Goal: Obtain resource: Obtain resource

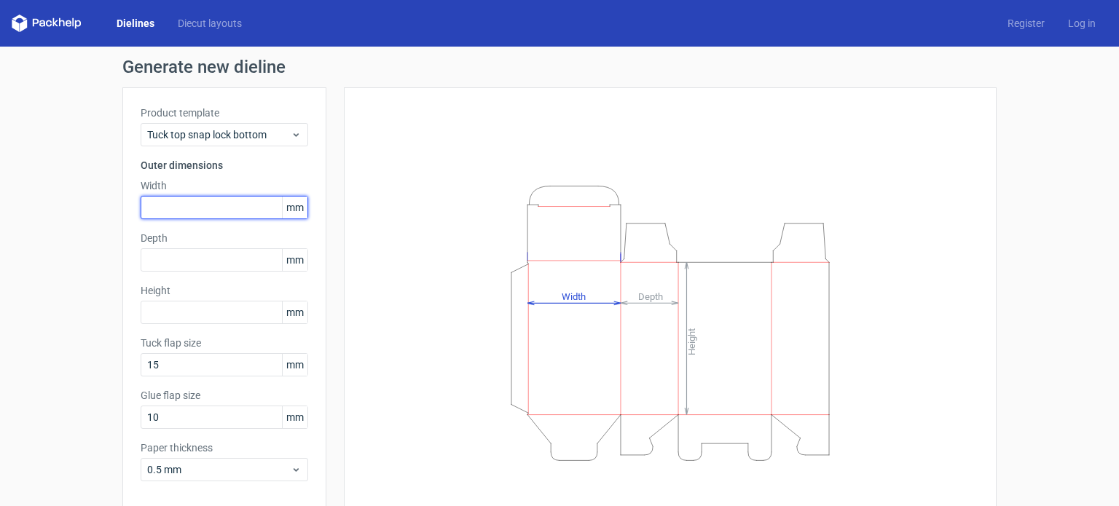
click at [245, 211] on input "text" at bounding box center [225, 207] width 168 height 23
type input "62"
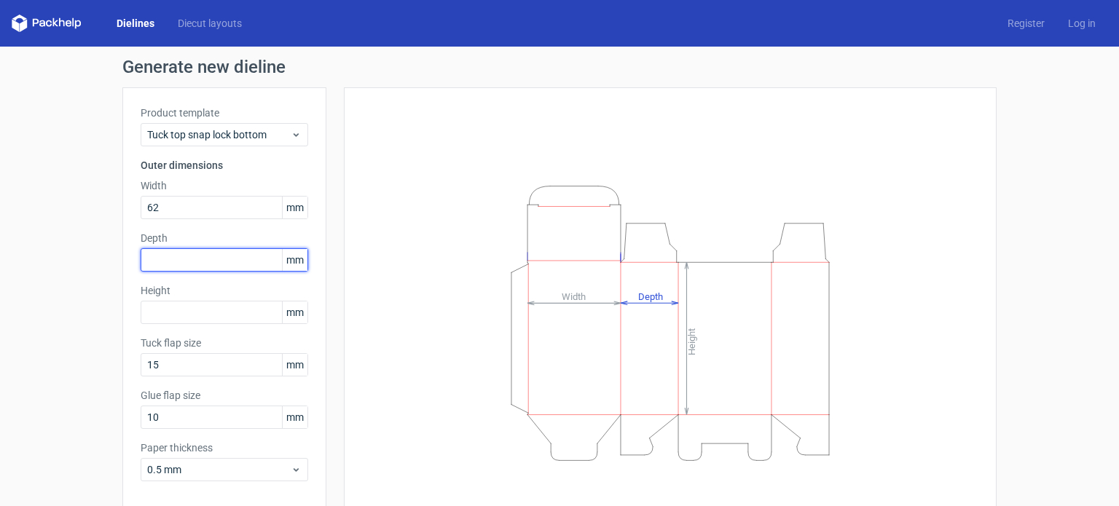
click at [219, 268] on input "text" at bounding box center [225, 260] width 168 height 23
type input "62"
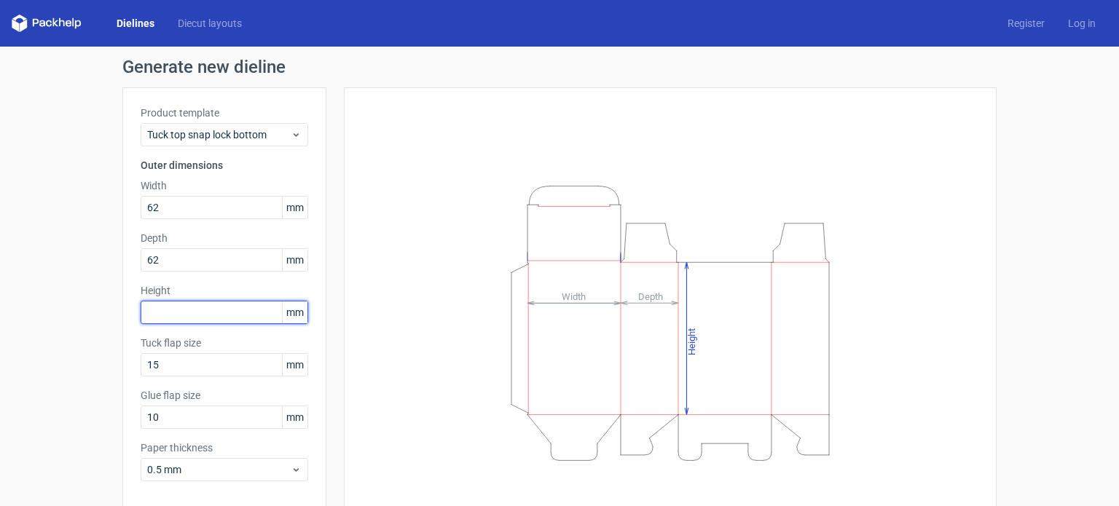
click at [189, 308] on input "text" at bounding box center [225, 312] width 168 height 23
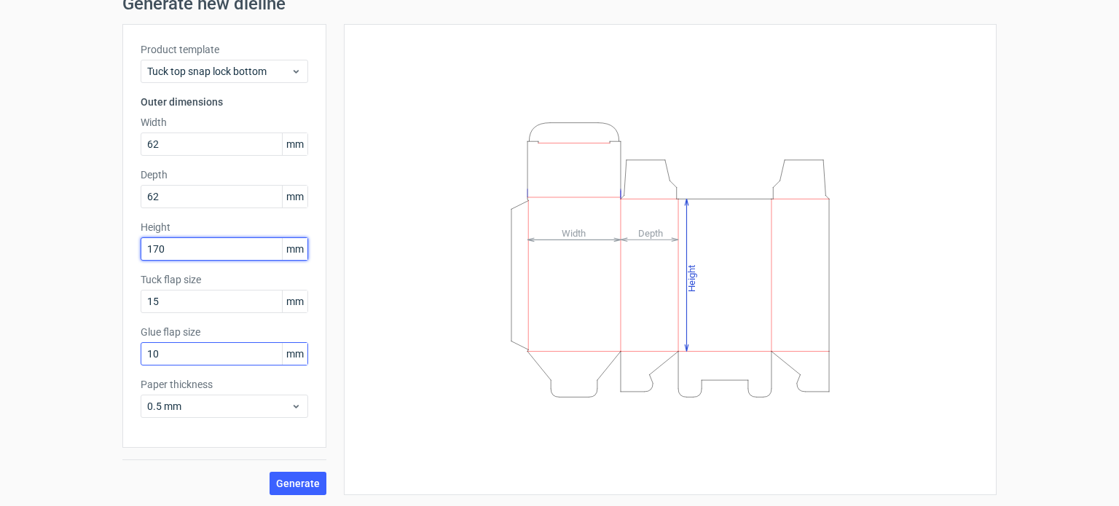
type input "170"
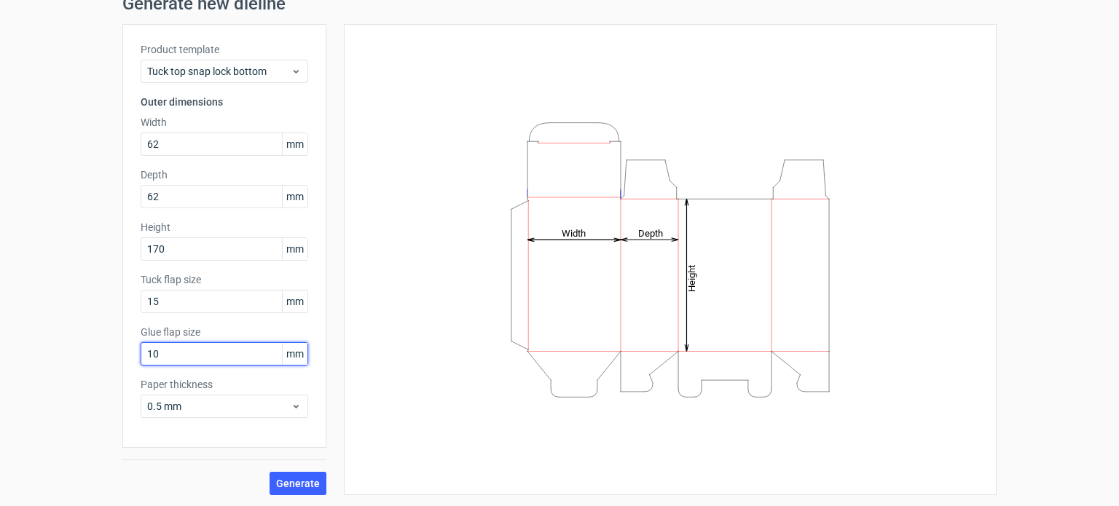
click at [171, 361] on input "10" at bounding box center [225, 354] width 168 height 23
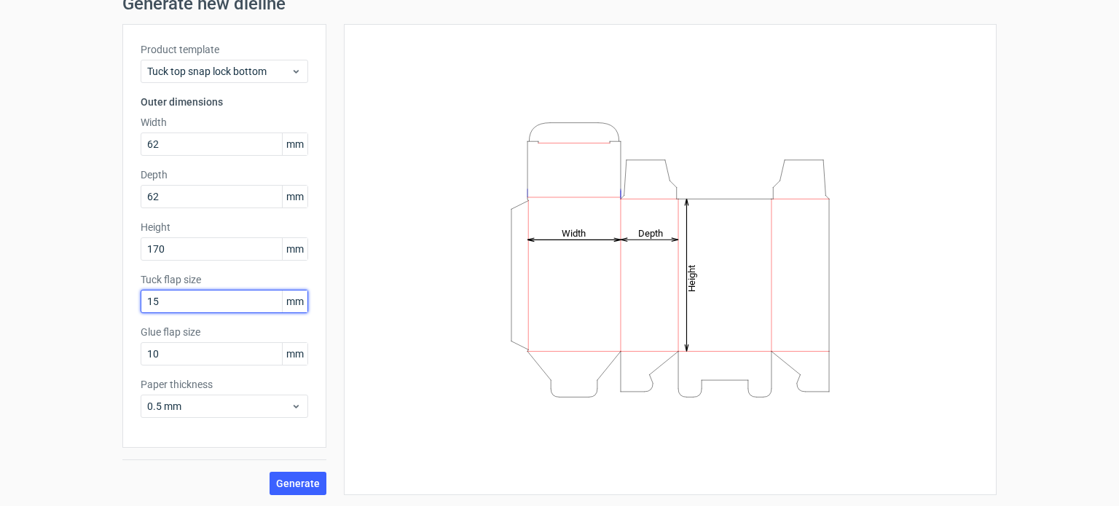
drag, startPoint x: 160, startPoint y: 304, endPoint x: 143, endPoint y: 302, distance: 16.8
click at [143, 302] on input "15" at bounding box center [225, 301] width 168 height 23
type input "30"
click at [280, 482] on span "Generate" at bounding box center [298, 484] width 44 height 10
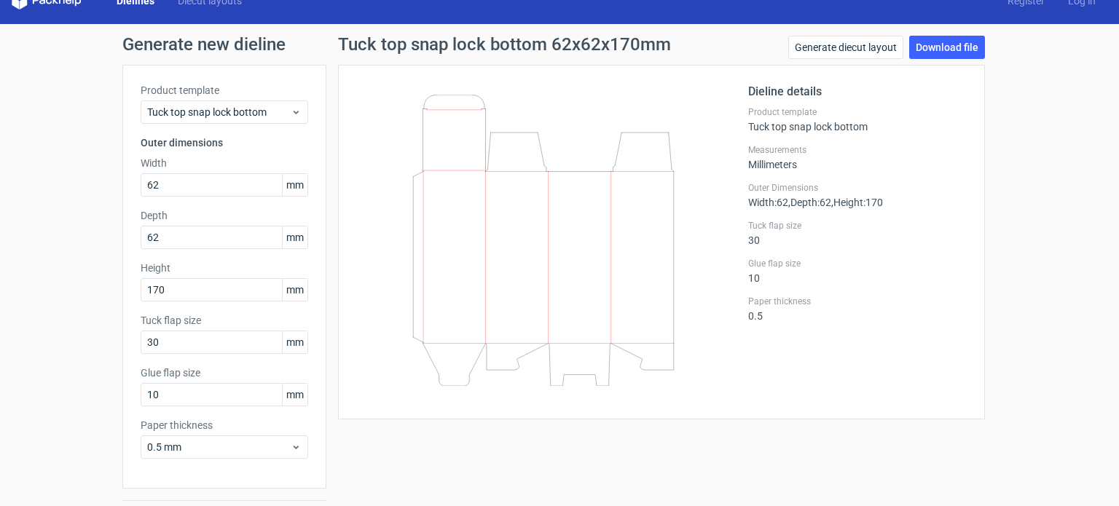
scroll to position [23, 0]
click at [936, 50] on link "Download file" at bounding box center [947, 47] width 76 height 23
click at [238, 121] on div "Tuck top snap lock bottom" at bounding box center [225, 112] width 168 height 23
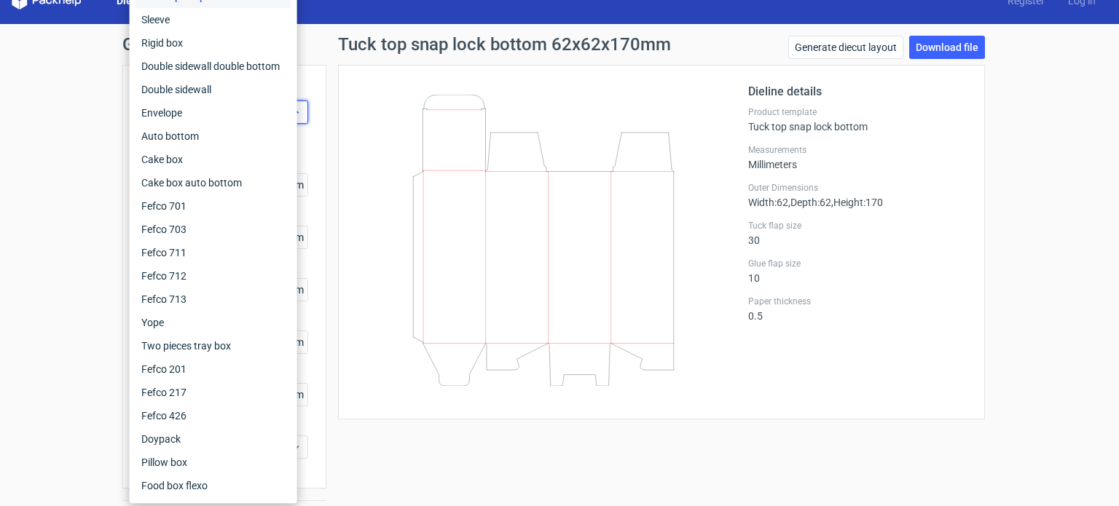
scroll to position [0, 0]
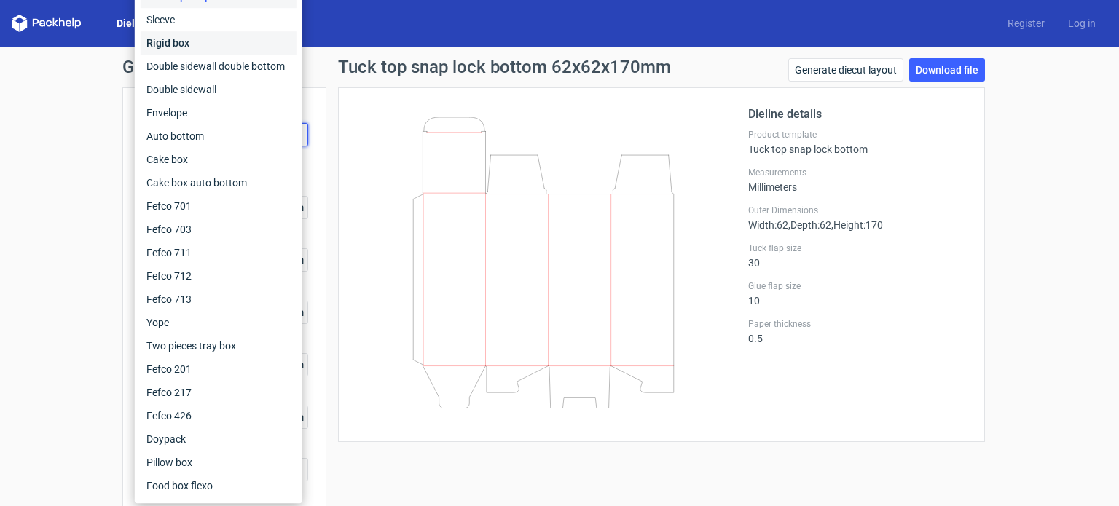
click at [211, 34] on div "Rigid box" at bounding box center [219, 42] width 156 height 23
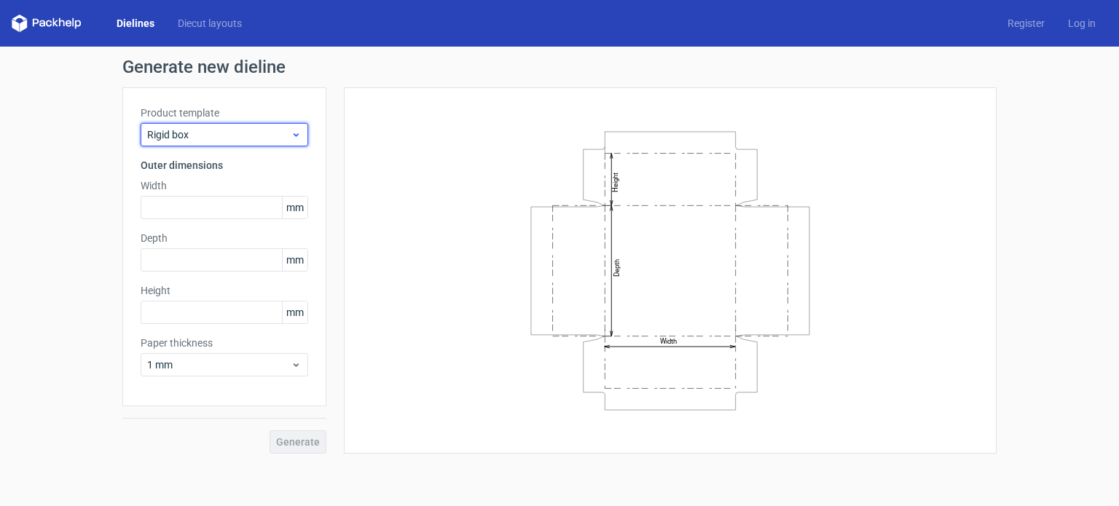
click at [206, 145] on div "Rigid box" at bounding box center [225, 134] width 168 height 23
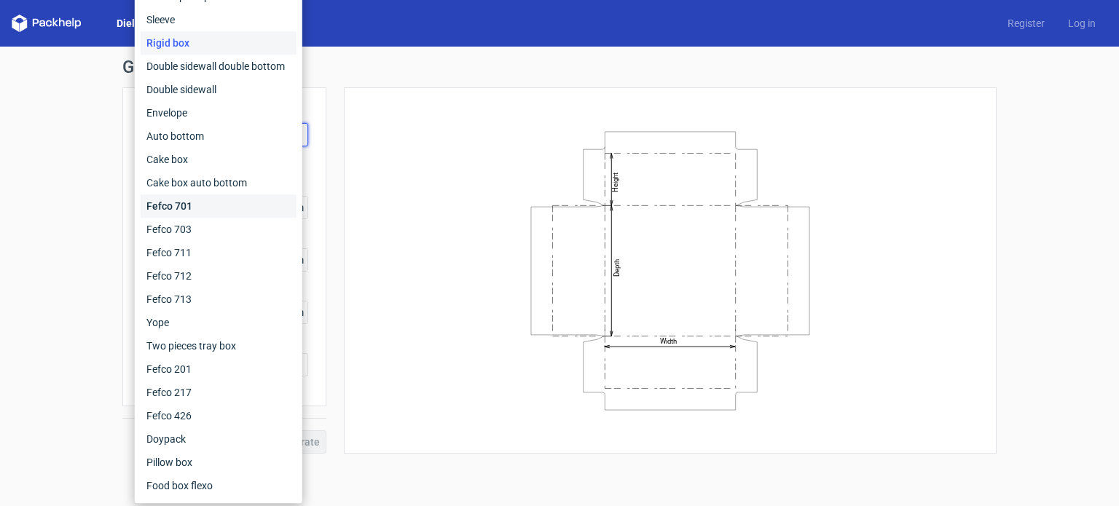
click at [188, 207] on div "Fefco 701" at bounding box center [219, 206] width 156 height 23
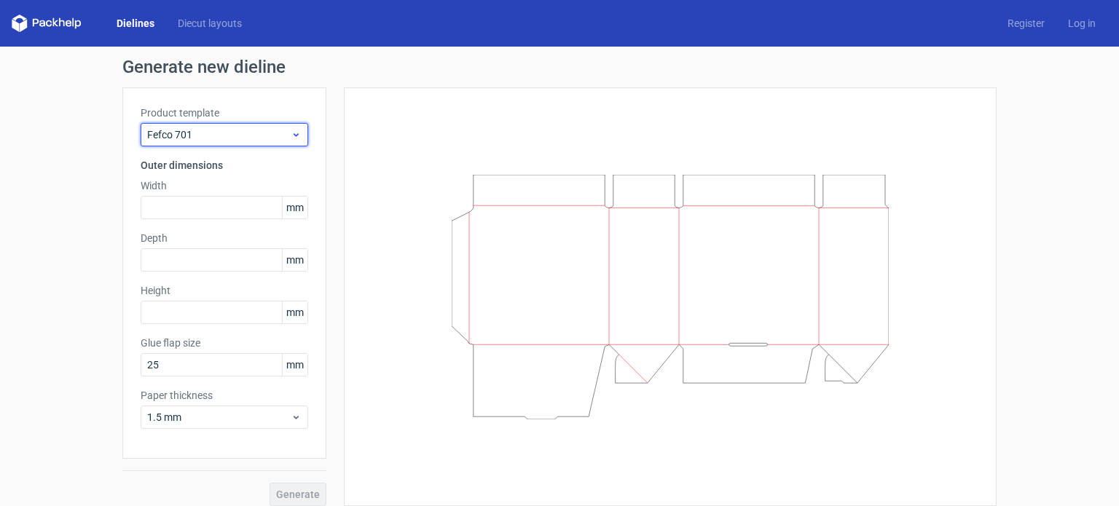
click at [195, 143] on div "Fefco 701" at bounding box center [225, 134] width 168 height 23
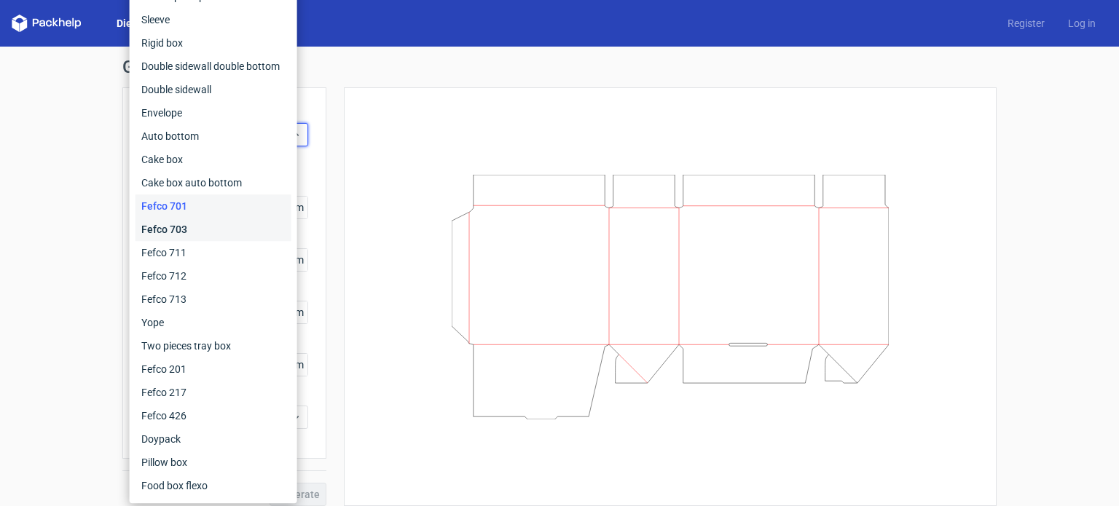
click at [183, 227] on div "Fefco 703" at bounding box center [214, 229] width 156 height 23
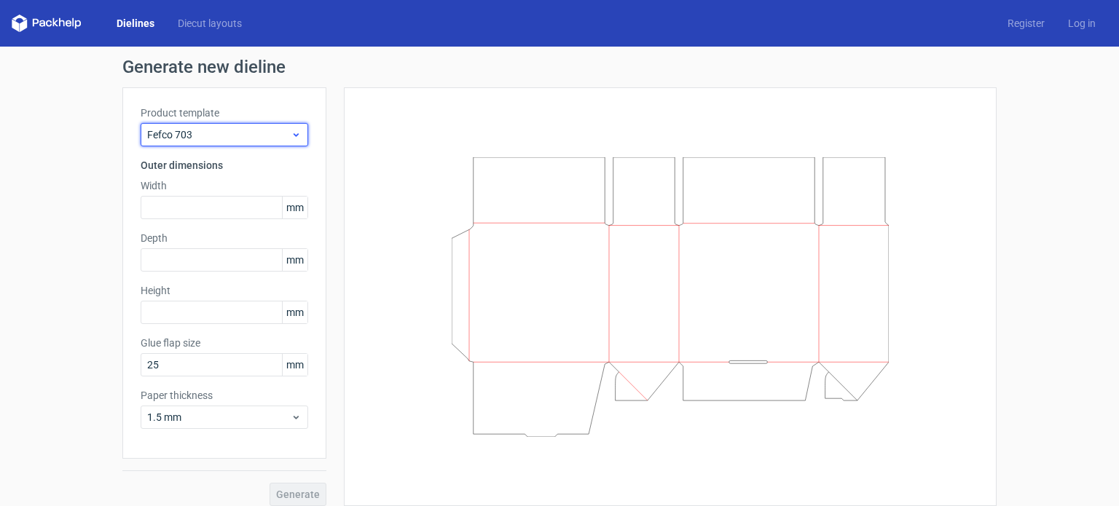
click at [230, 144] on div "Fefco 703" at bounding box center [225, 134] width 168 height 23
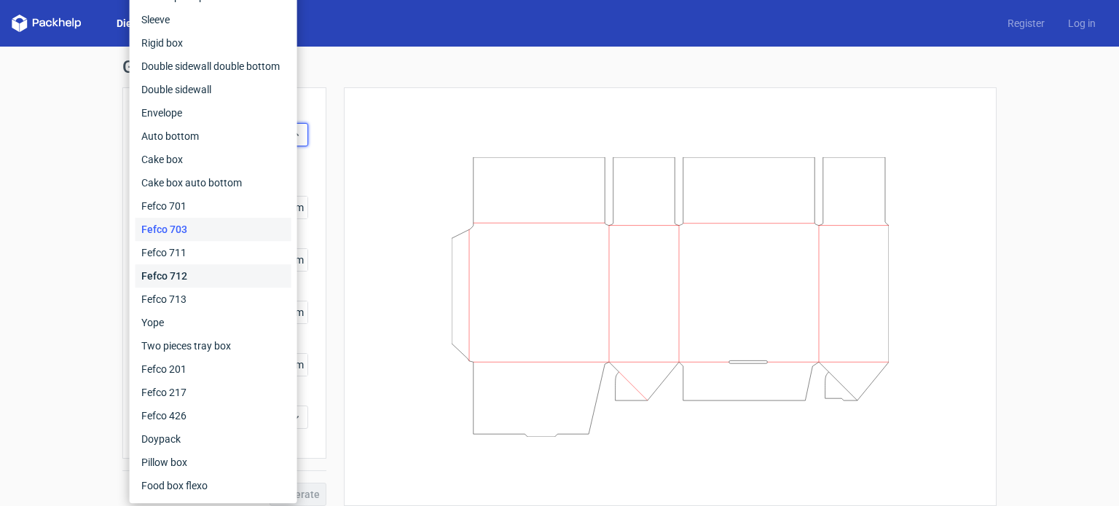
click at [200, 270] on div "Fefco 712" at bounding box center [214, 276] width 156 height 23
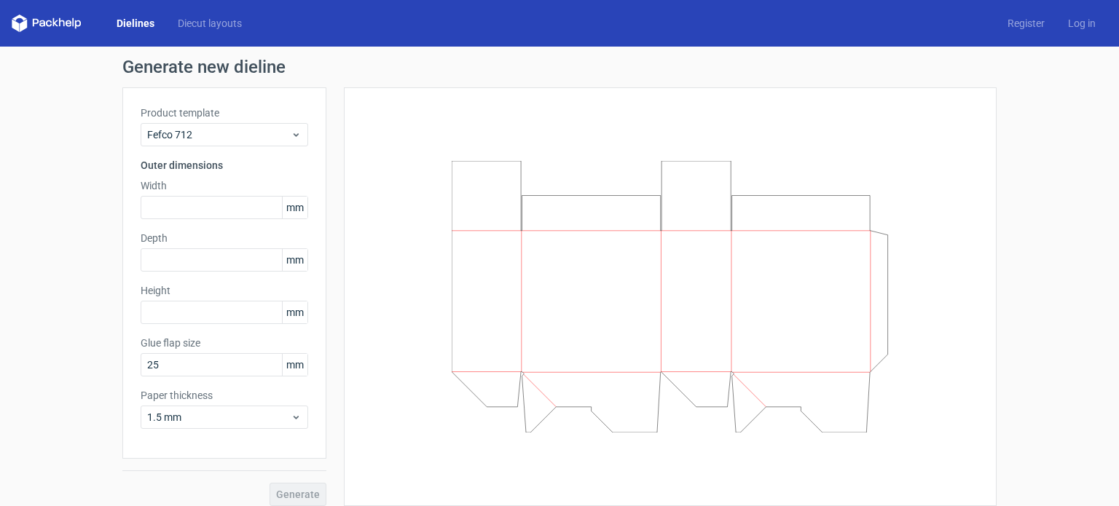
click at [271, 148] on div "Product template Fefco 712 Outer dimensions Width mm Depth mm Height mm Glue fl…" at bounding box center [224, 273] width 204 height 372
click at [275, 140] on span "Fefco 712" at bounding box center [219, 135] width 144 height 15
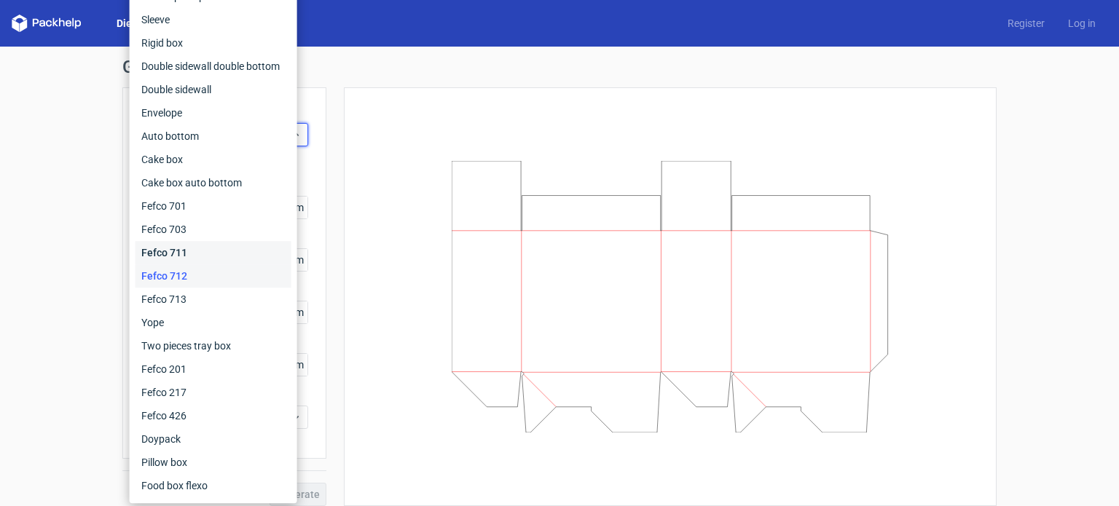
click at [188, 253] on div "Fefco 711" at bounding box center [214, 252] width 156 height 23
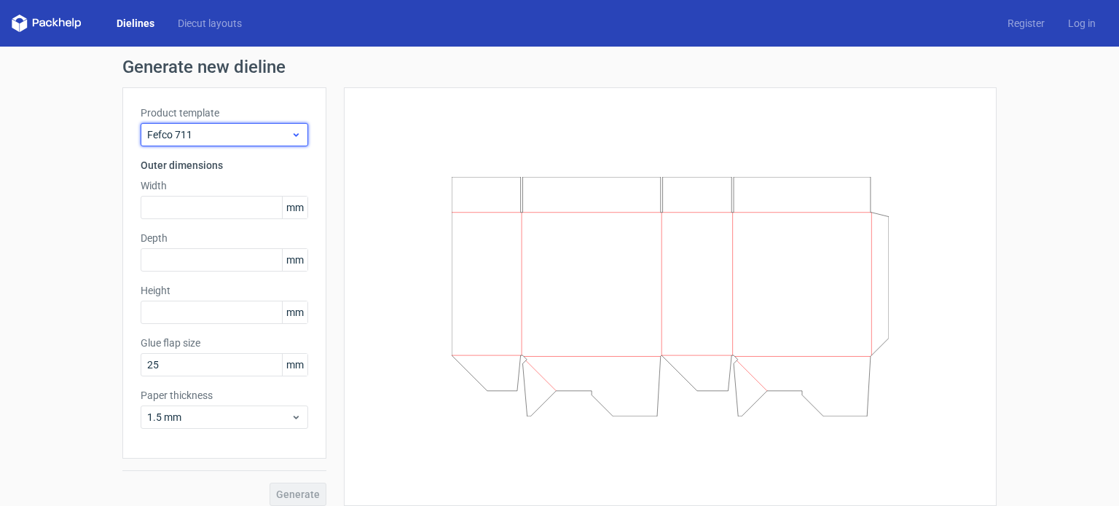
click at [265, 141] on span "Fefco 711" at bounding box center [219, 135] width 144 height 15
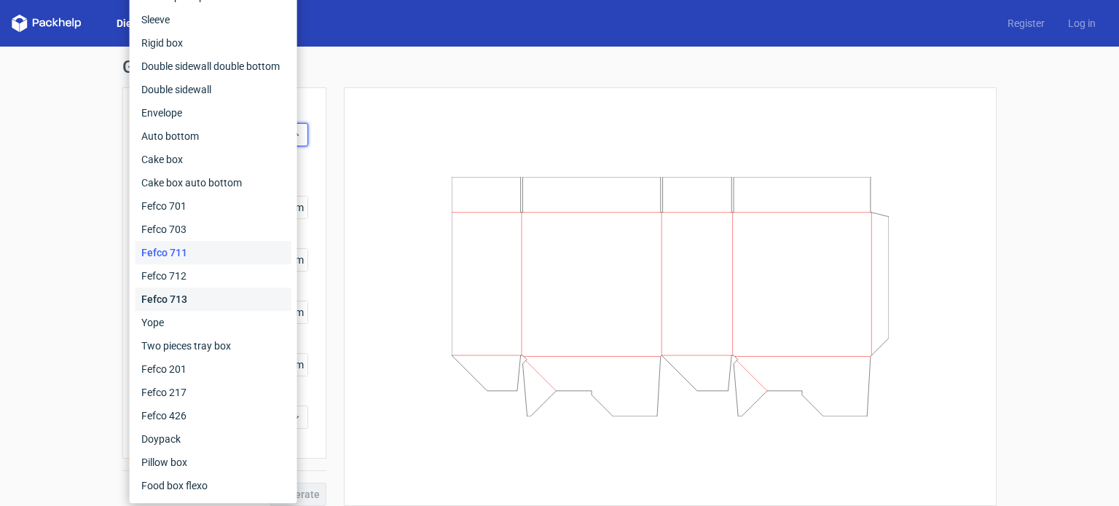
click at [189, 302] on div "Fefco 713" at bounding box center [214, 299] width 156 height 23
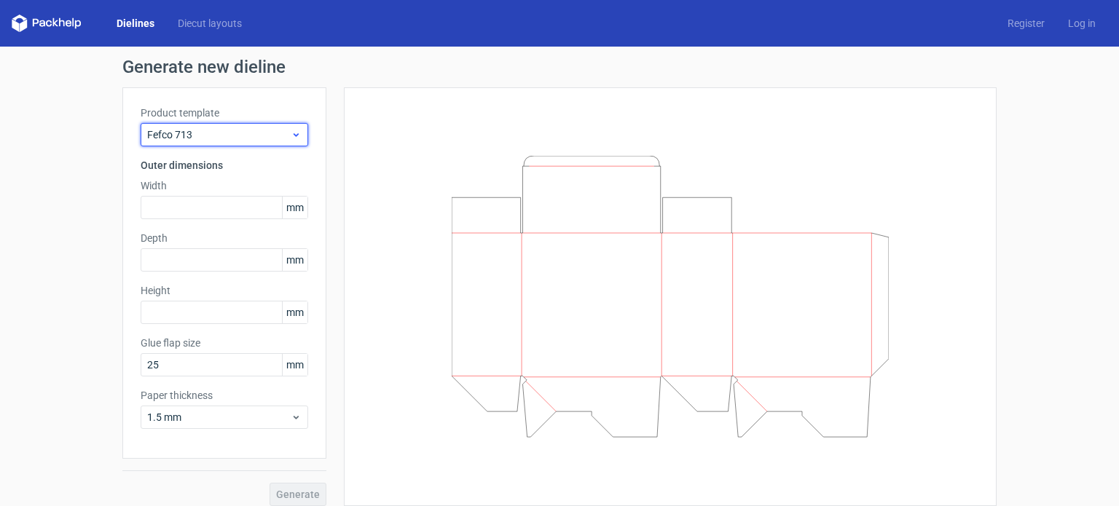
click at [283, 136] on span "Fefco 713" at bounding box center [219, 135] width 144 height 15
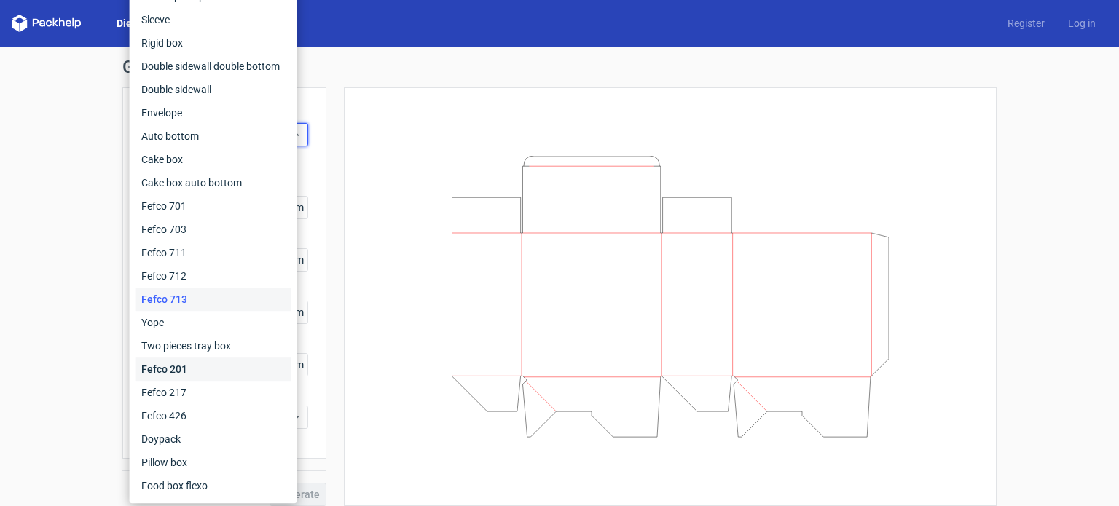
click at [229, 370] on div "Fefco 201" at bounding box center [214, 369] width 156 height 23
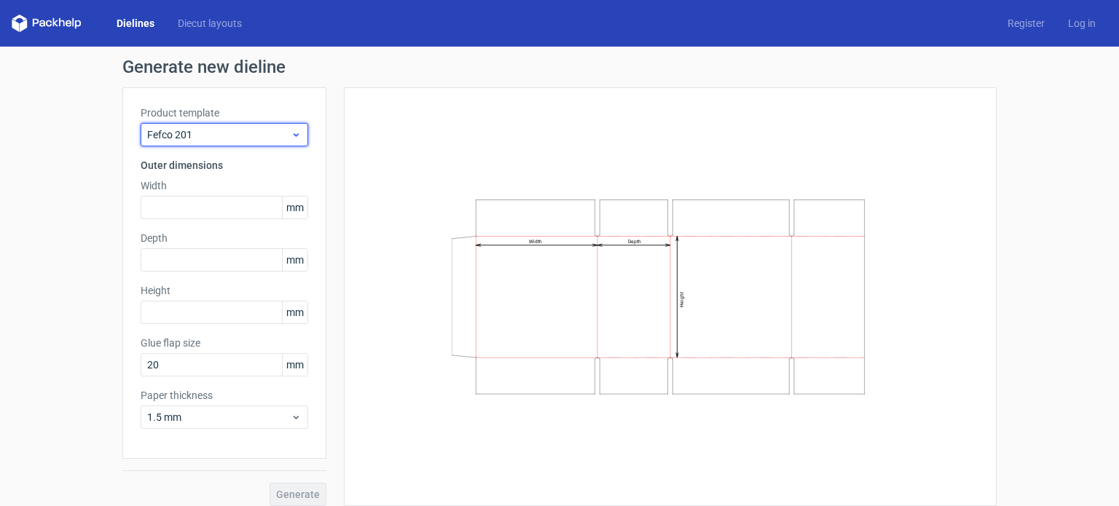
click at [293, 129] on icon at bounding box center [296, 135] width 11 height 12
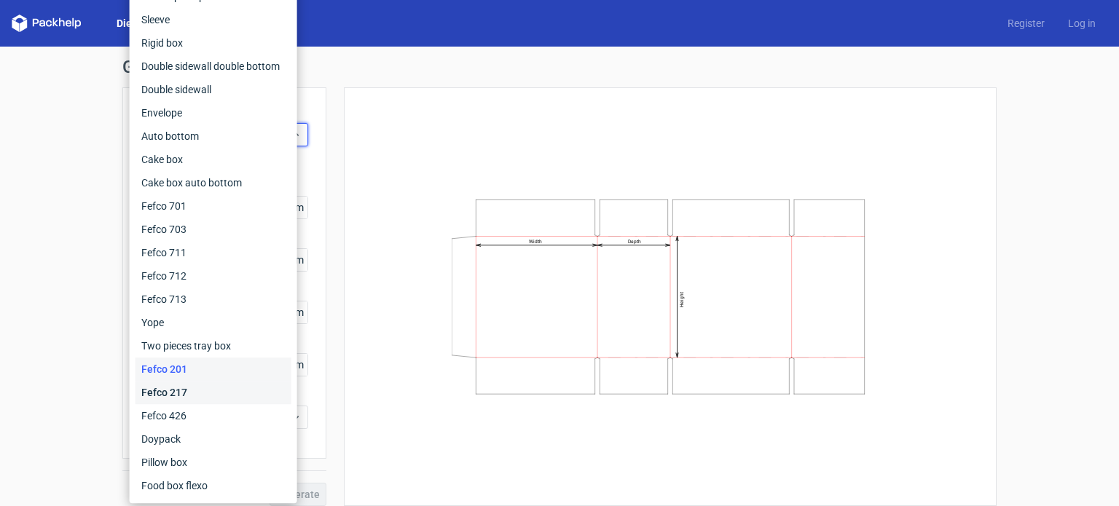
click at [202, 402] on div "Fefco 217" at bounding box center [214, 392] width 156 height 23
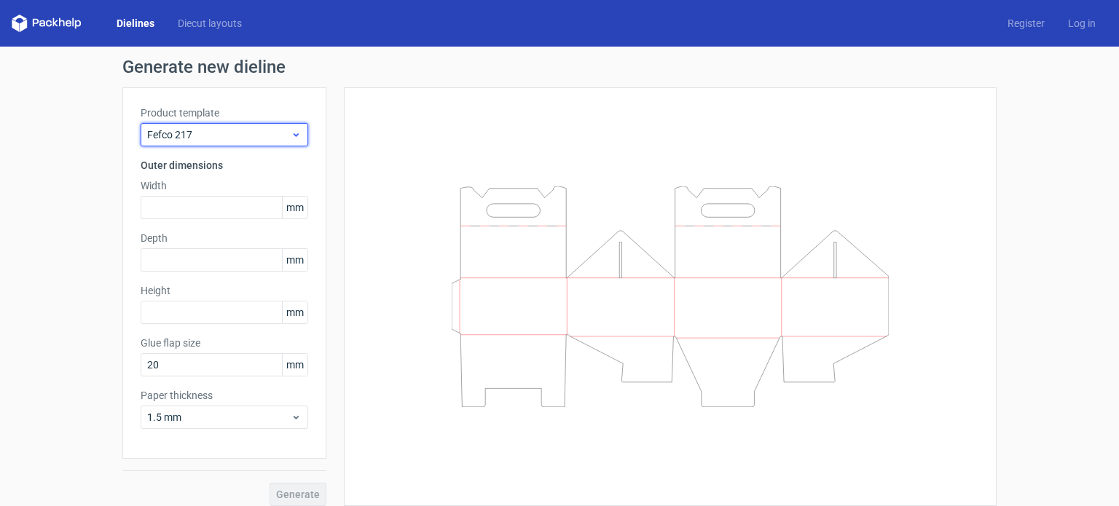
click at [277, 142] on div "Fefco 217" at bounding box center [225, 134] width 168 height 23
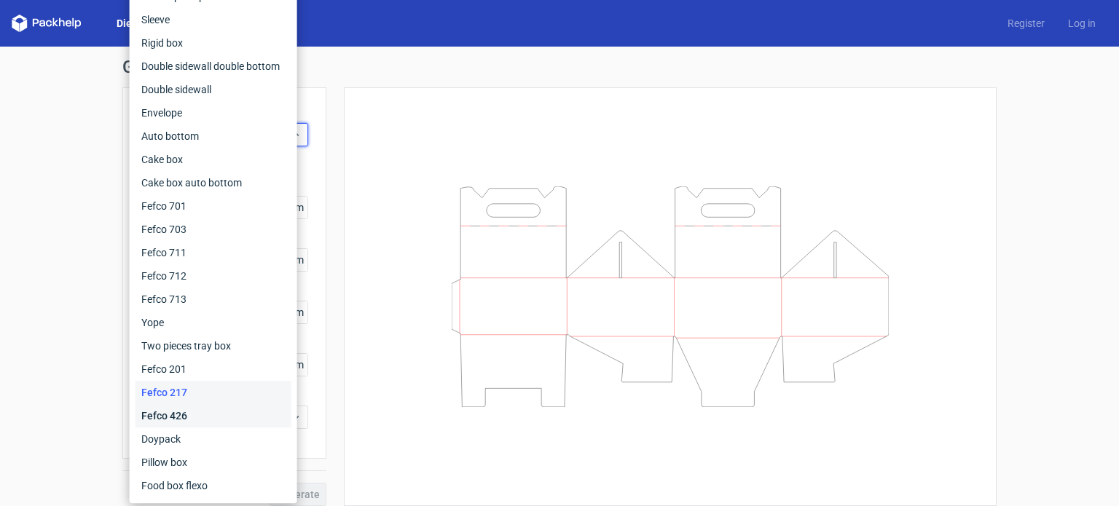
click at [193, 421] on div "Fefco 426" at bounding box center [214, 415] width 156 height 23
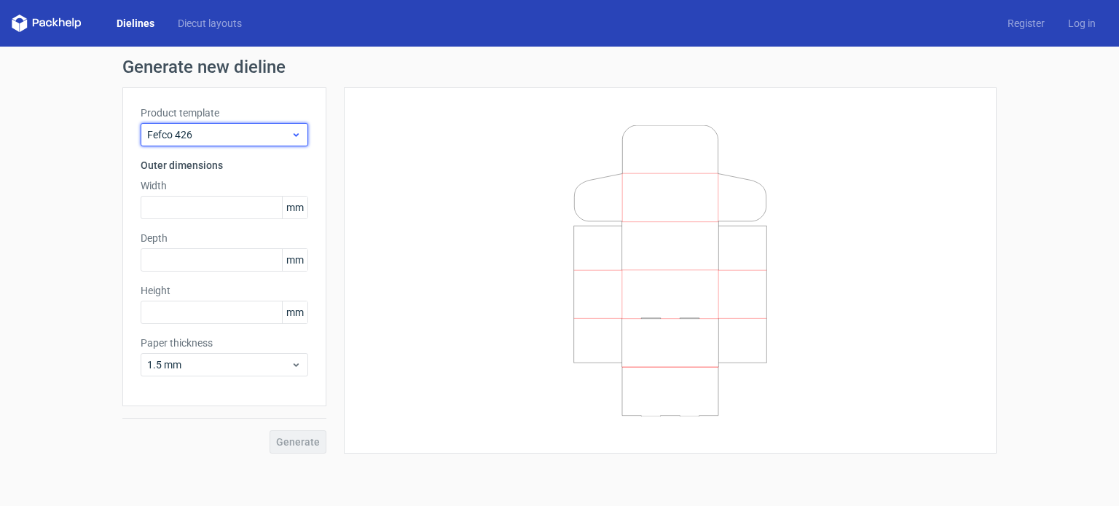
click at [300, 137] on icon at bounding box center [296, 135] width 11 height 12
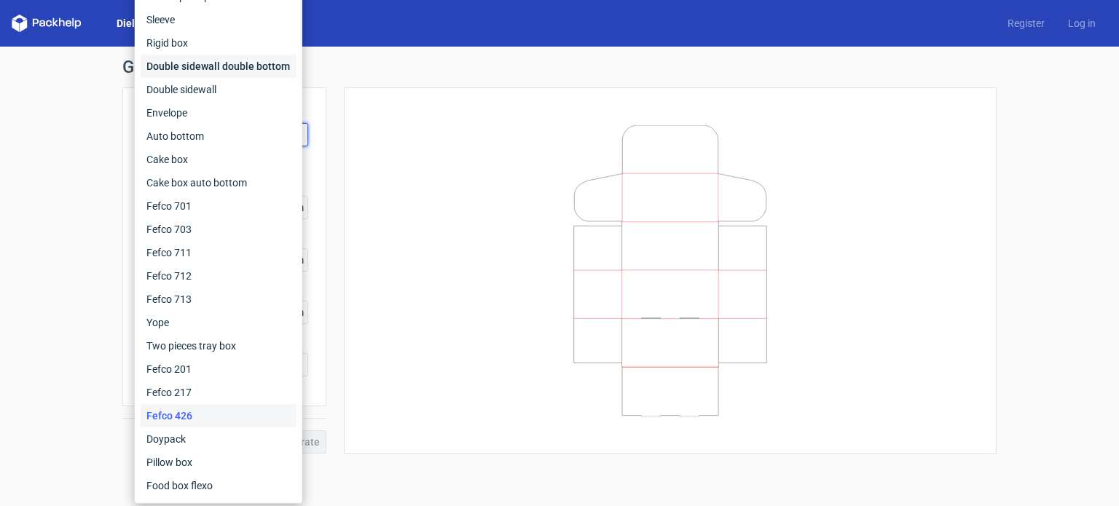
click at [231, 66] on div "Double sidewall double bottom" at bounding box center [219, 66] width 156 height 23
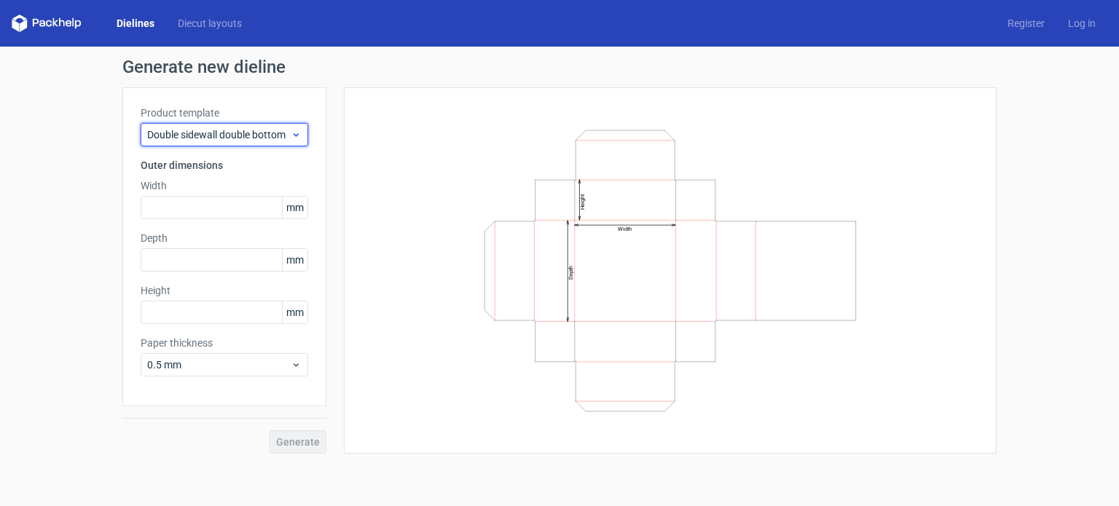
click at [272, 137] on span "Double sidewall double bottom" at bounding box center [219, 135] width 144 height 15
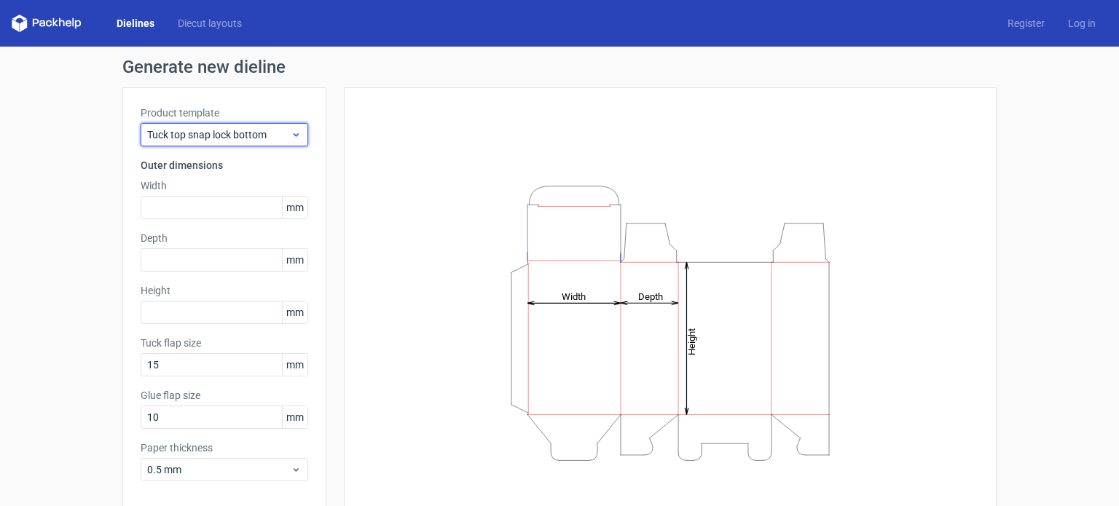
click at [263, 146] on div "Tuck top snap lock bottom" at bounding box center [225, 134] width 168 height 23
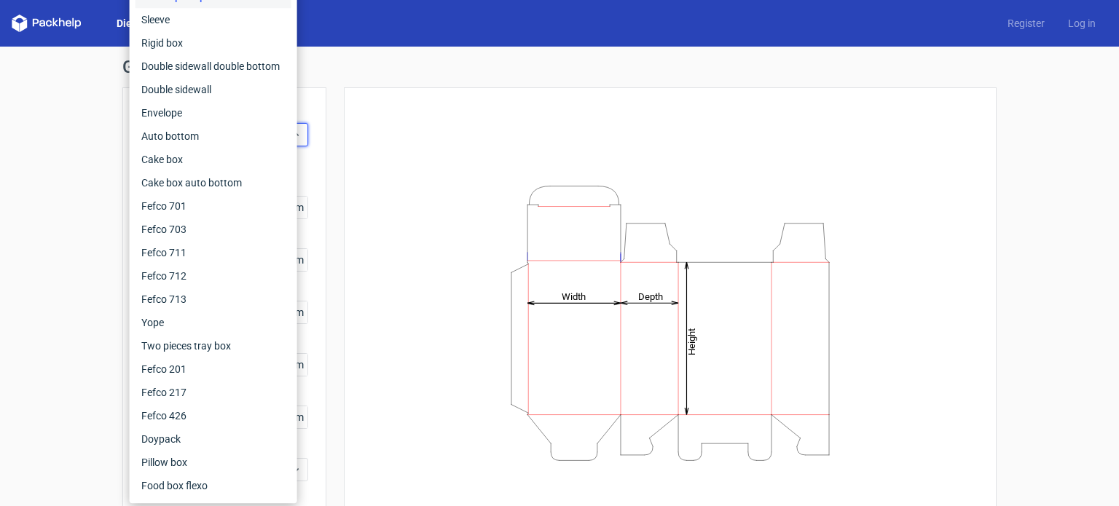
click at [379, 125] on div "Height Depth Width" at bounding box center [670, 323] width 617 height 435
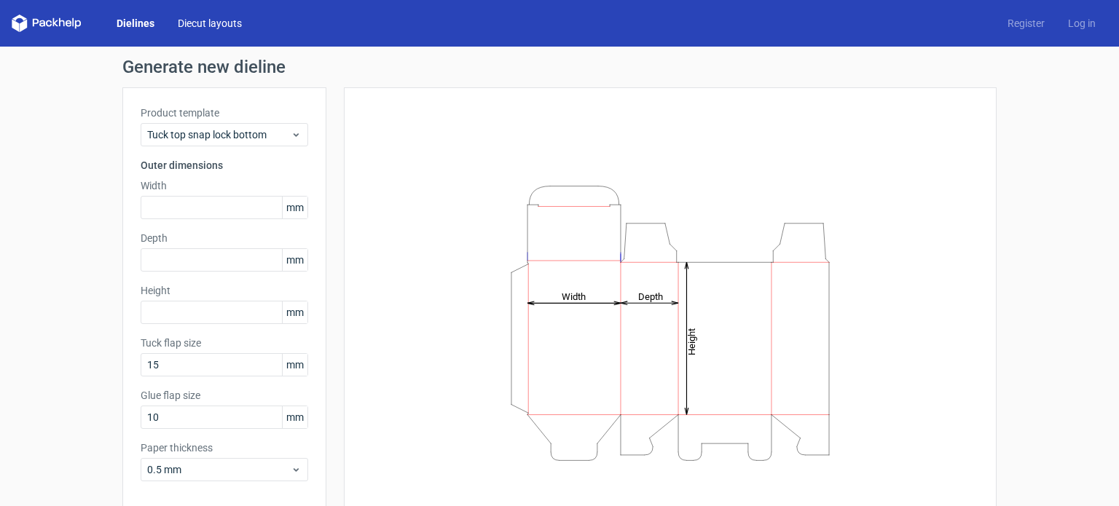
click at [184, 20] on link "Diecut layouts" at bounding box center [209, 23] width 87 height 15
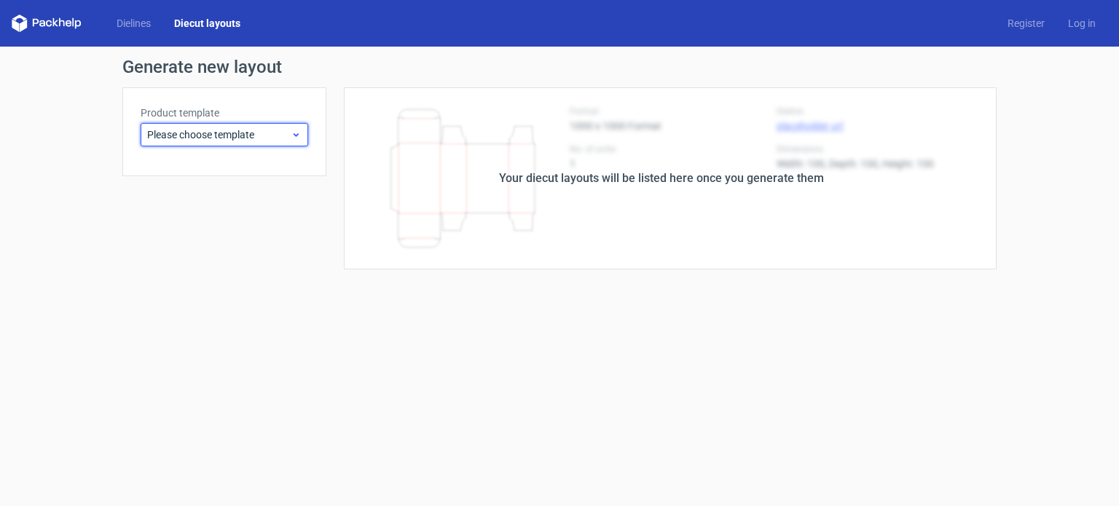
click at [236, 145] on div "Please choose template" at bounding box center [225, 134] width 168 height 23
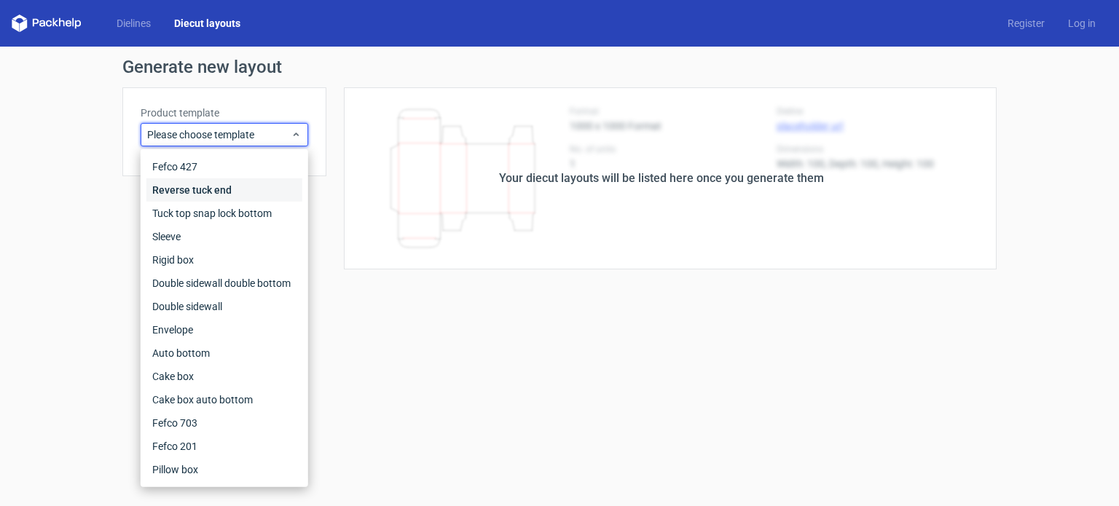
click at [214, 188] on div "Reverse tuck end" at bounding box center [224, 190] width 156 height 23
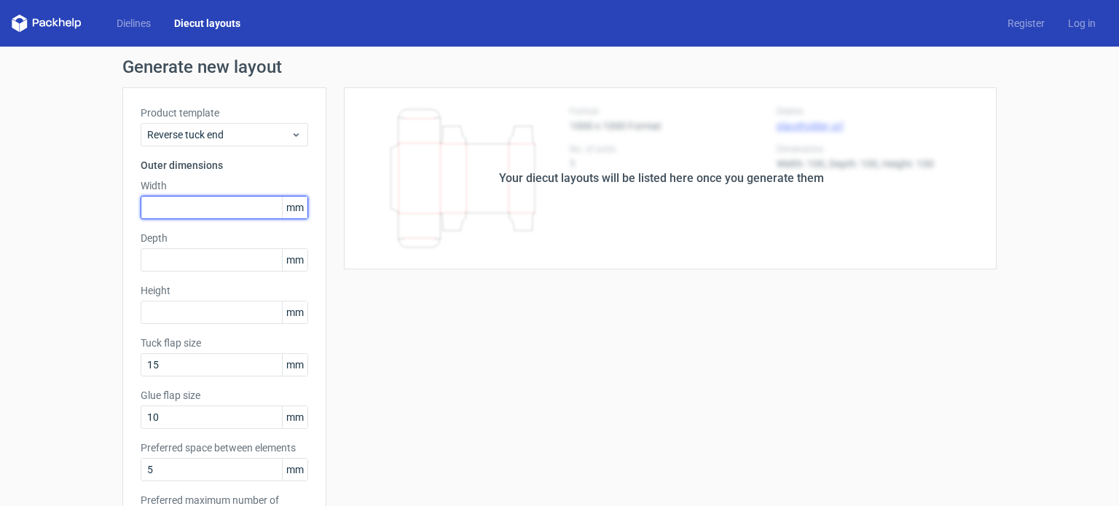
click at [231, 211] on input "text" at bounding box center [225, 207] width 168 height 23
type input "62"
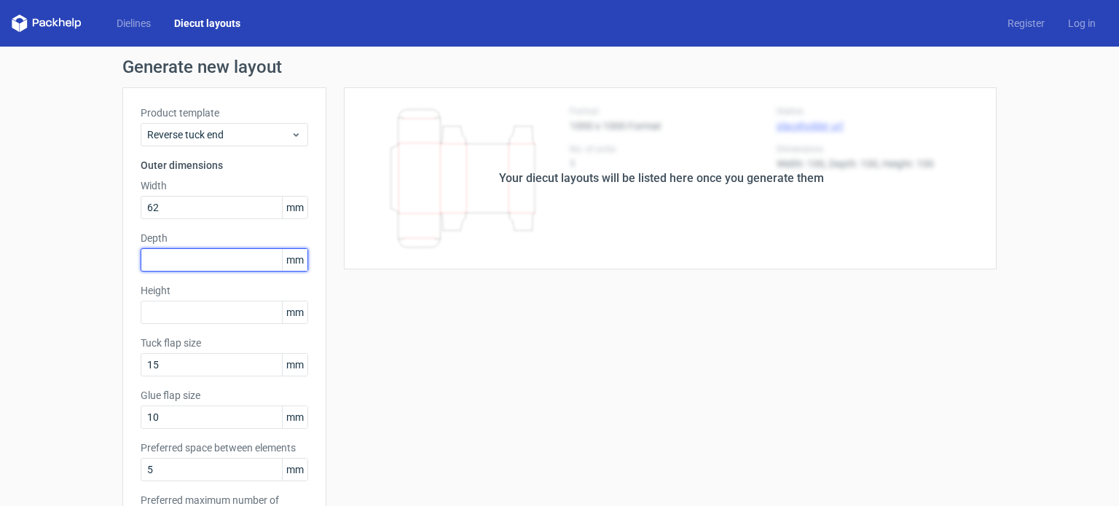
click at [212, 257] on input "text" at bounding box center [225, 260] width 168 height 23
type input "62"
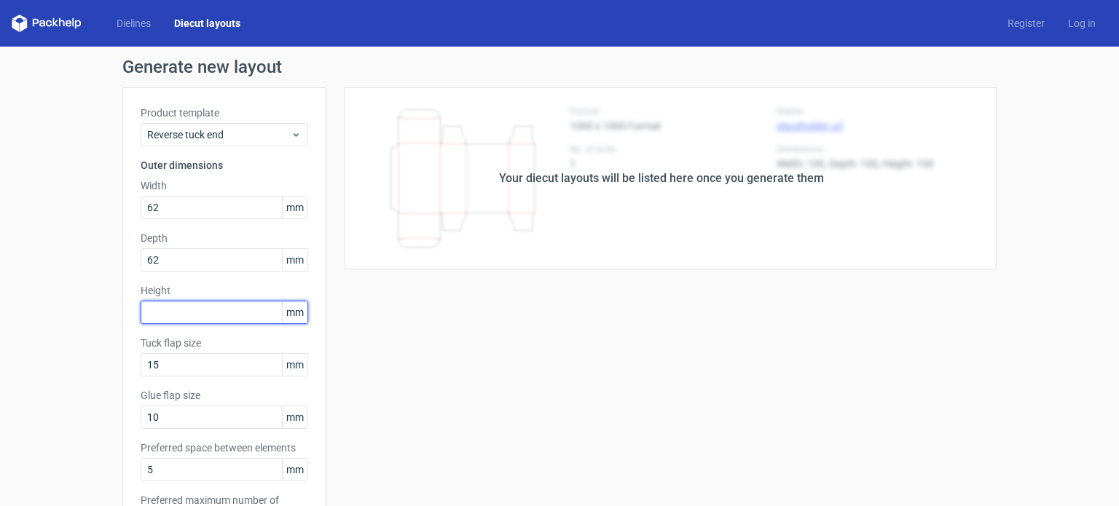
click at [200, 310] on input "text" at bounding box center [225, 312] width 168 height 23
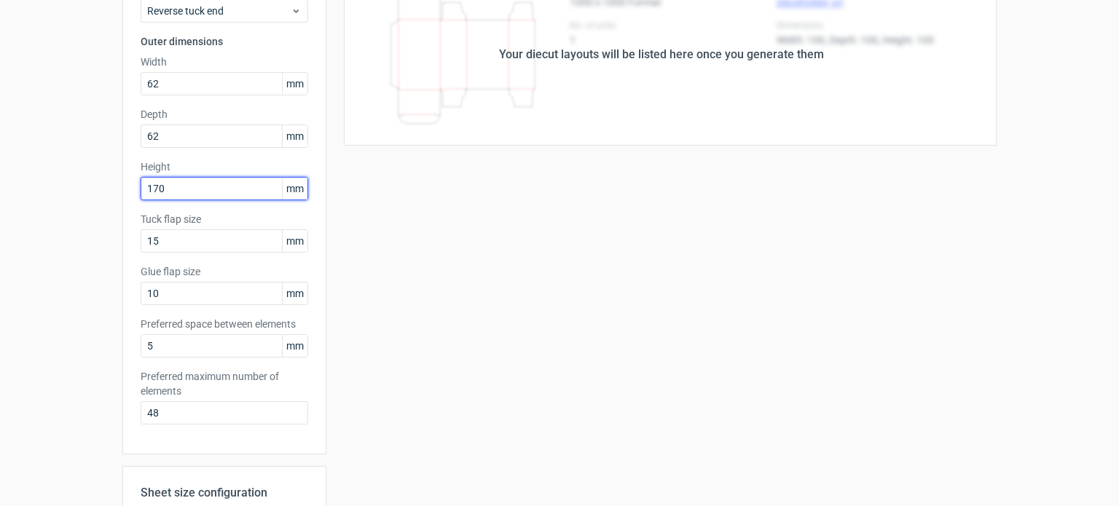
scroll to position [125, 0]
type input "170"
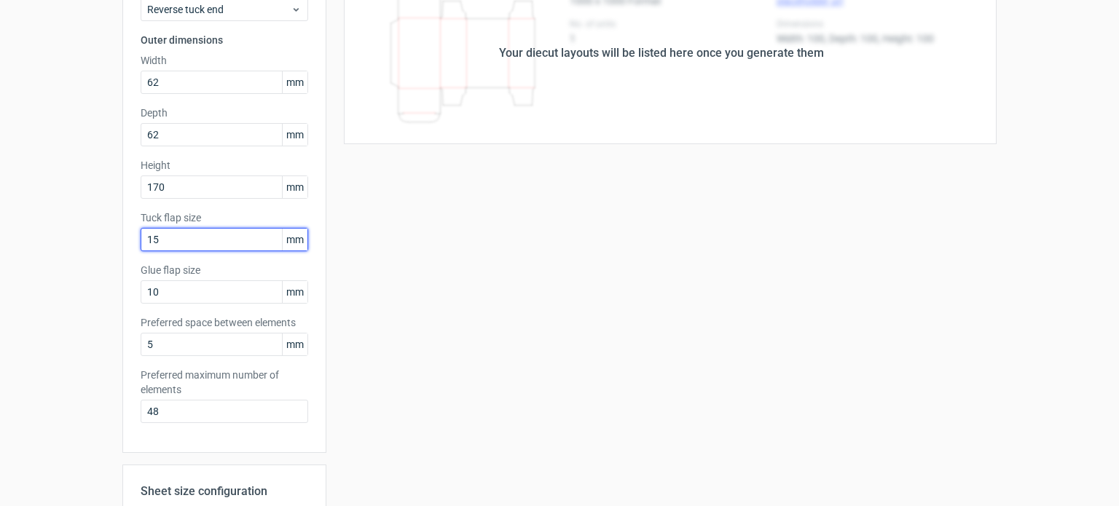
click at [178, 237] on input "15" at bounding box center [225, 239] width 168 height 23
type input "1"
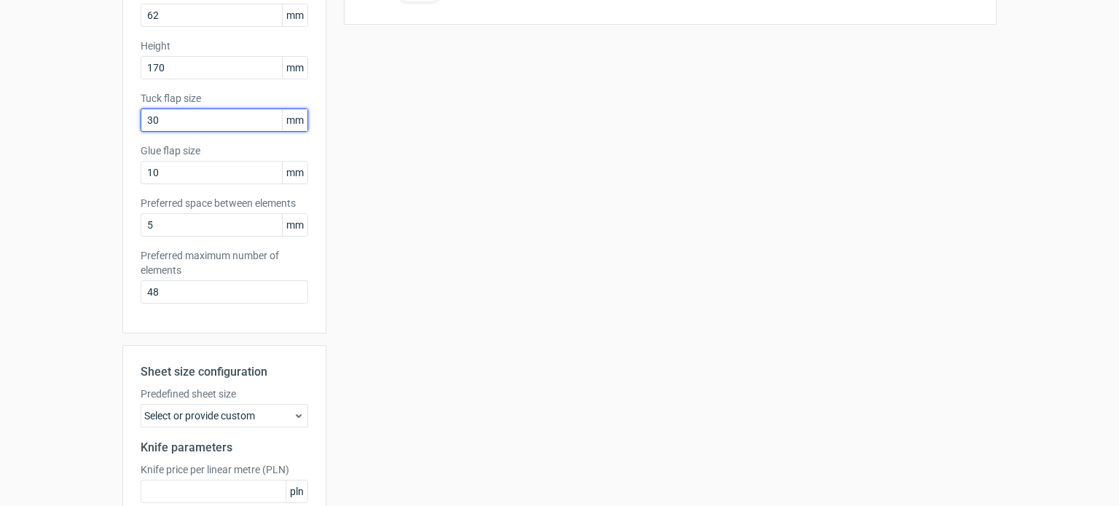
scroll to position [254, 0]
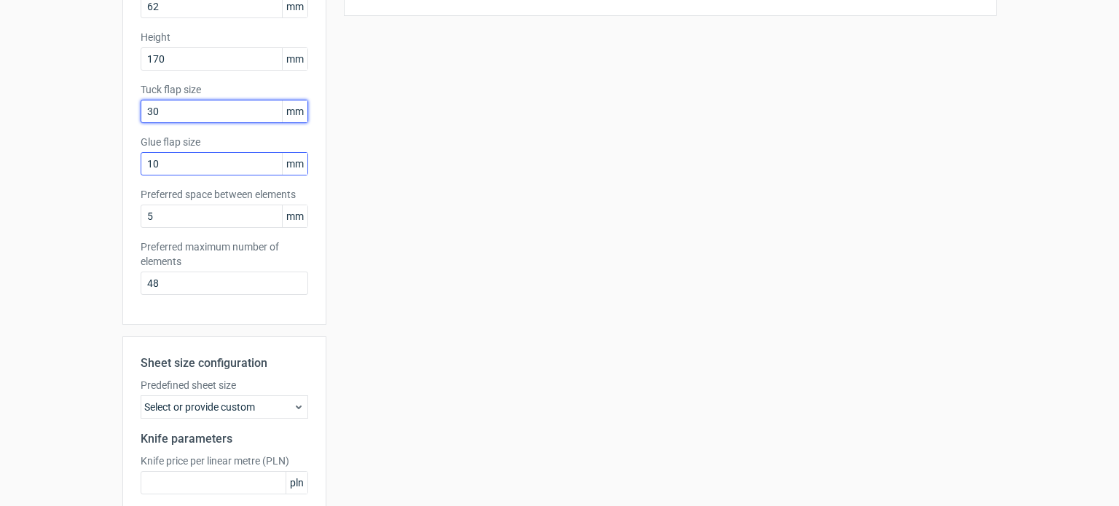
type input "30"
click at [186, 170] on input "10" at bounding box center [225, 163] width 168 height 23
type input "1"
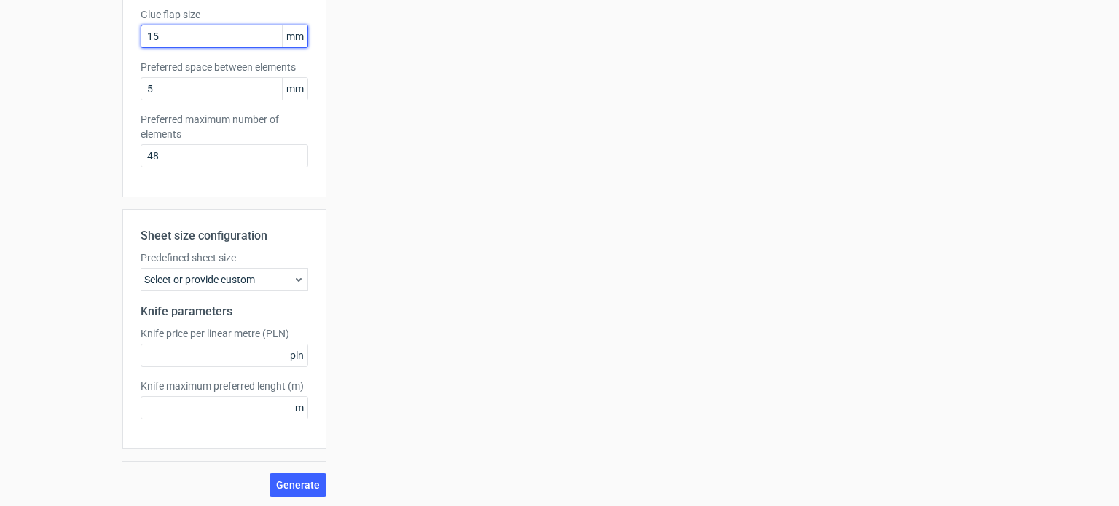
scroll to position [382, 0]
type input "15"
click at [292, 480] on span "Generate" at bounding box center [298, 485] width 44 height 10
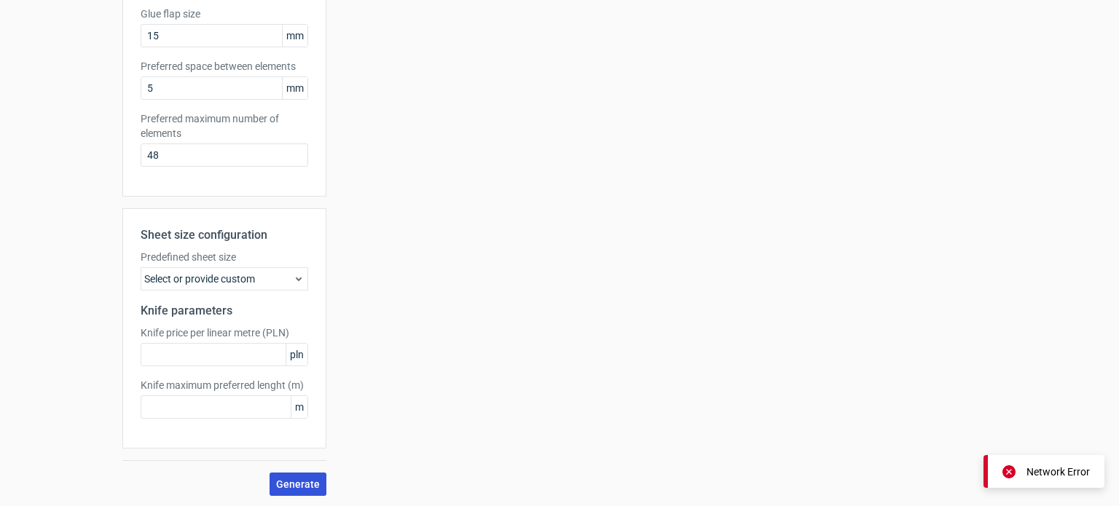
click at [292, 480] on span "Generate" at bounding box center [298, 485] width 44 height 10
click at [300, 483] on span "Generate" at bounding box center [298, 485] width 44 height 10
click at [694, 305] on div "Your diecut layouts will be listed here once you generate them Height Depth Wid…" at bounding box center [661, 101] width 670 height 791
click at [296, 480] on span "Generate" at bounding box center [298, 485] width 44 height 10
click at [283, 484] on span "Generate" at bounding box center [298, 485] width 44 height 10
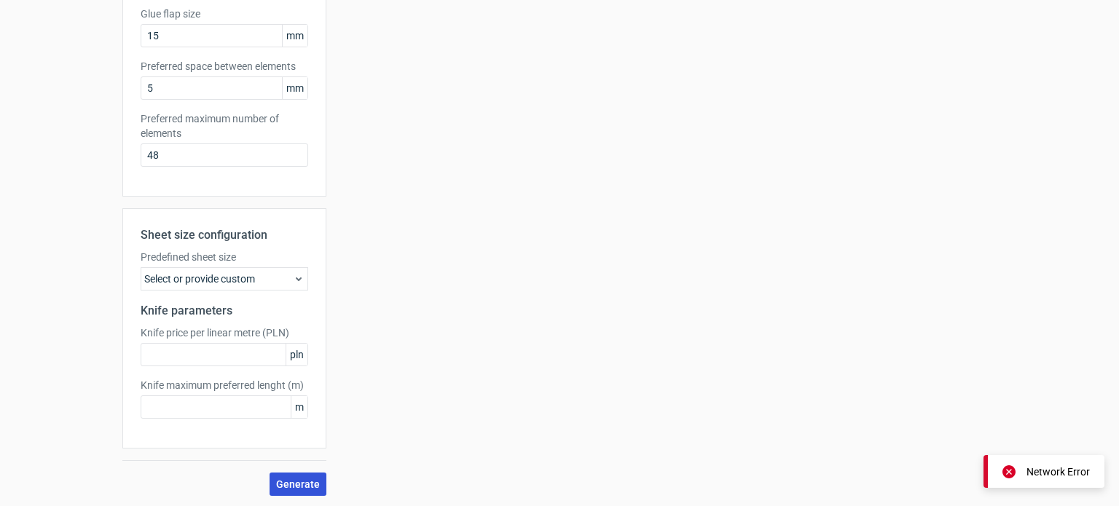
click at [283, 484] on span "Generate" at bounding box center [298, 485] width 44 height 10
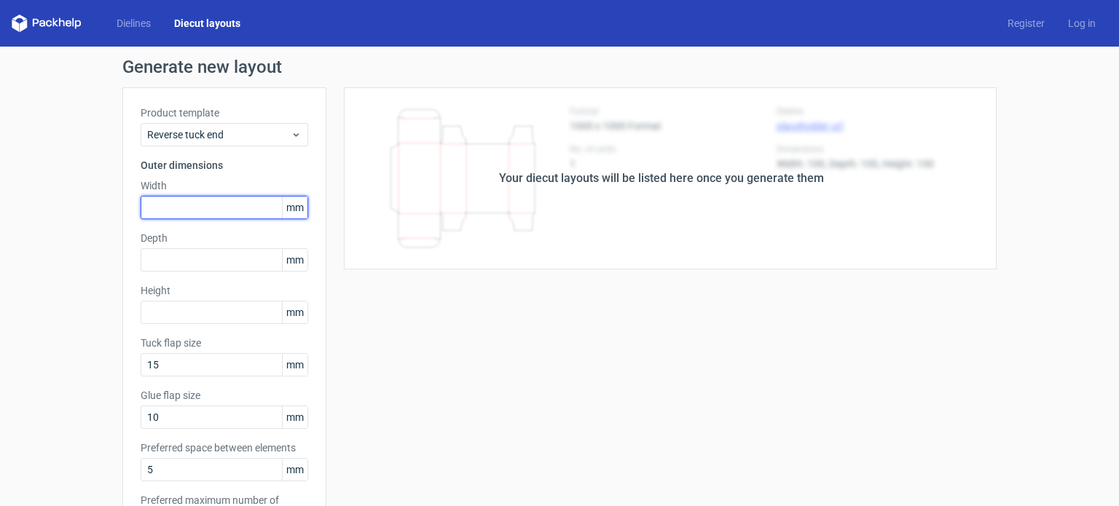
click at [186, 200] on input "text" at bounding box center [225, 207] width 168 height 23
type input "62"
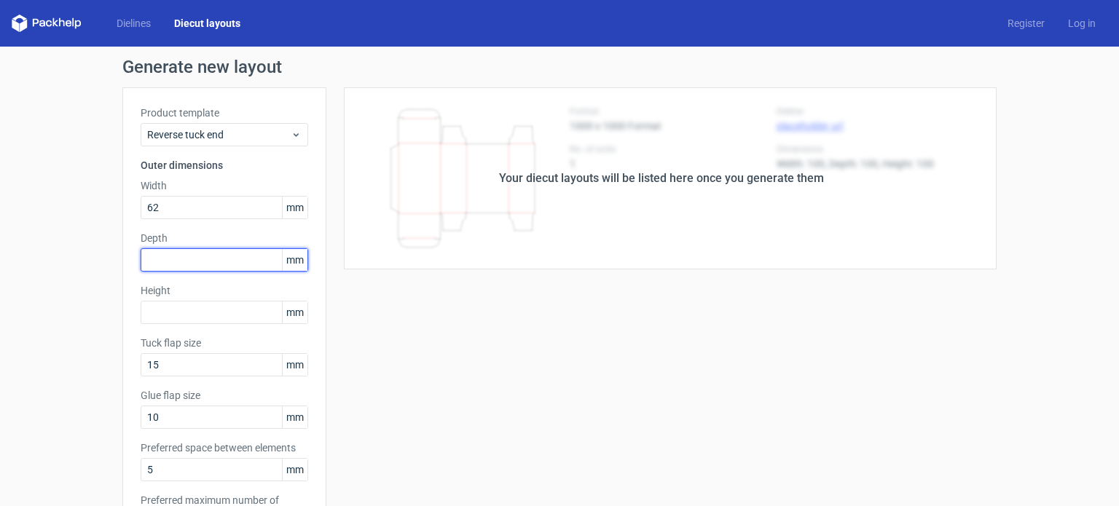
click at [179, 253] on input "text" at bounding box center [225, 260] width 168 height 23
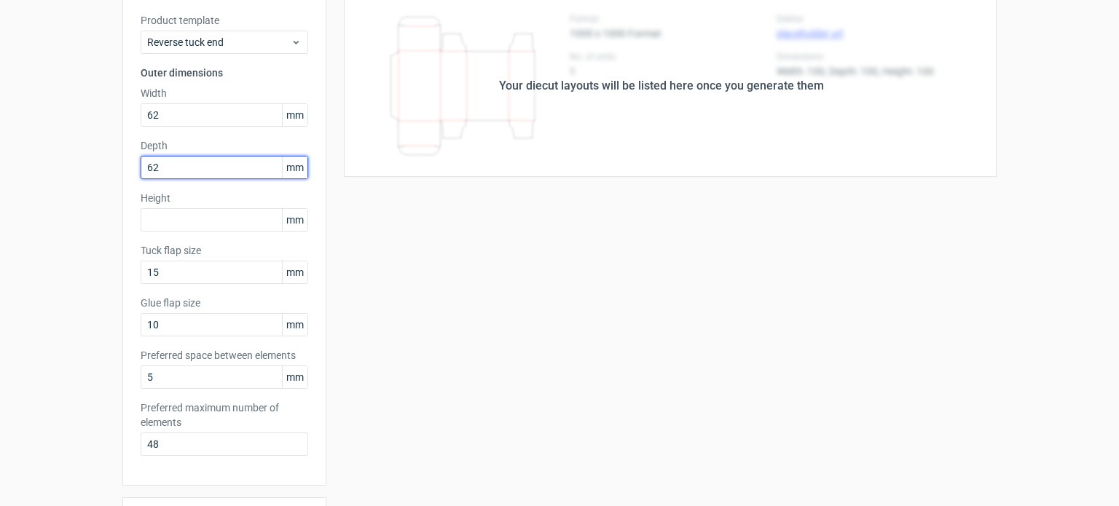
scroll to position [93, 0]
type input "62"
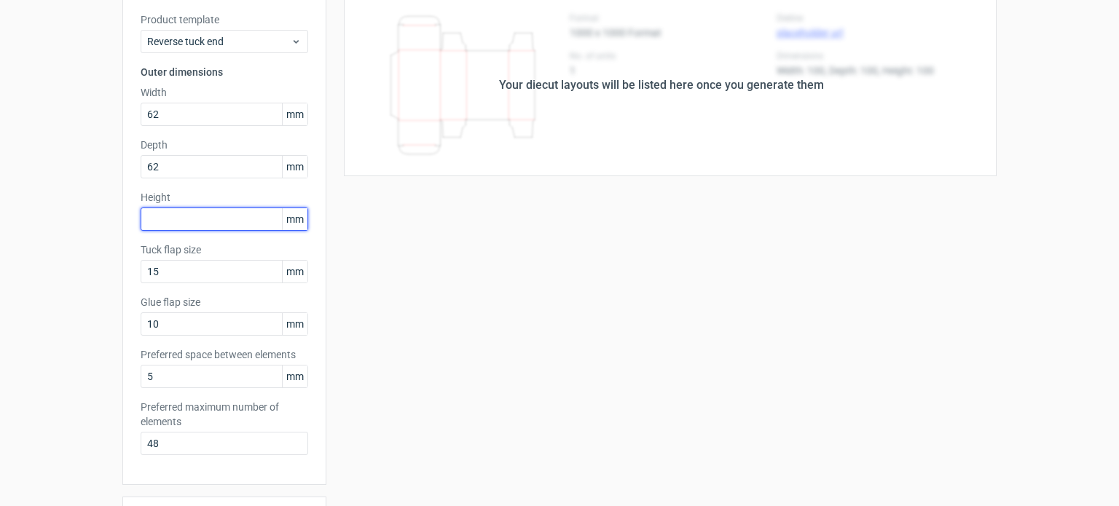
click at [198, 227] on input "text" at bounding box center [225, 219] width 168 height 23
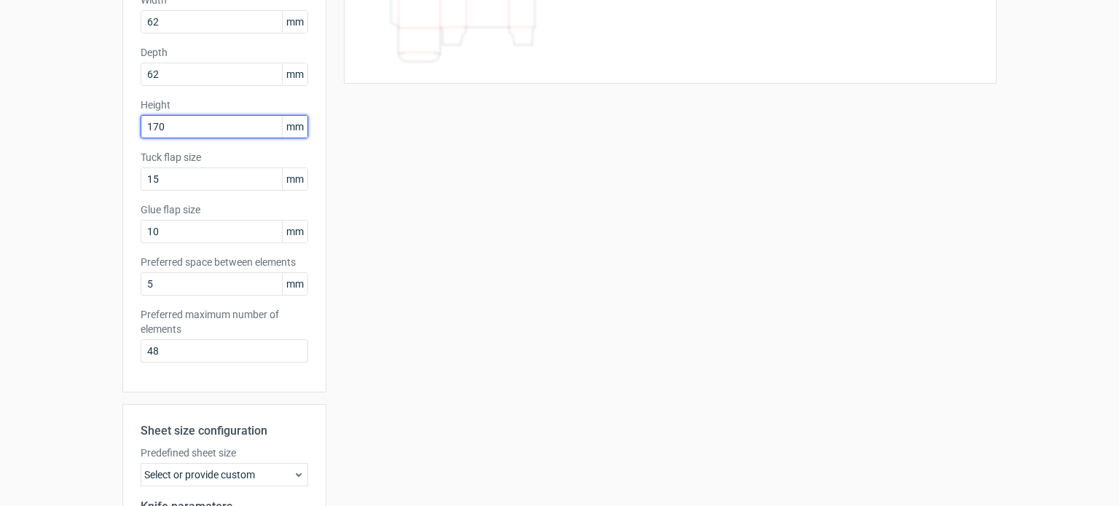
scroll to position [184, 0]
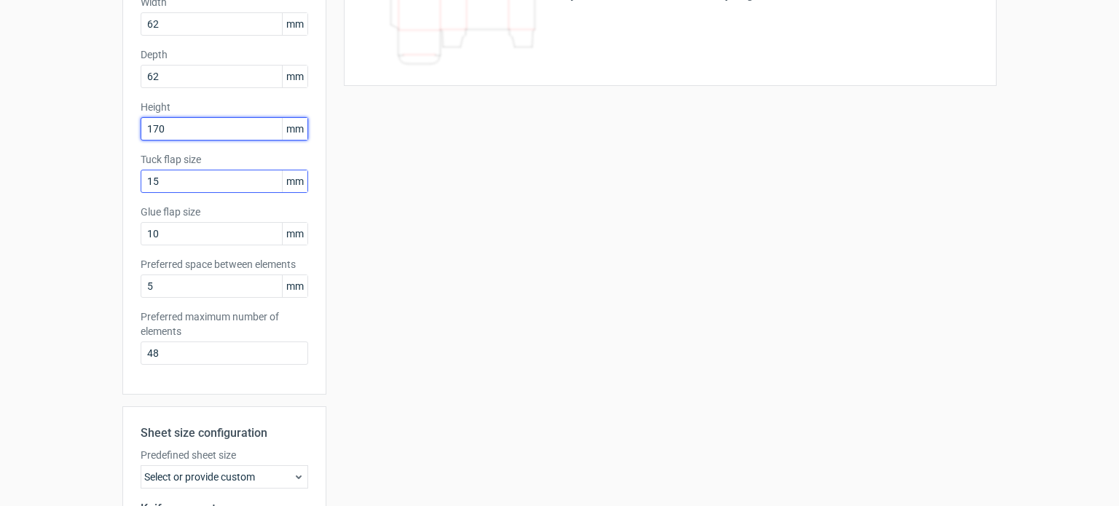
type input "170"
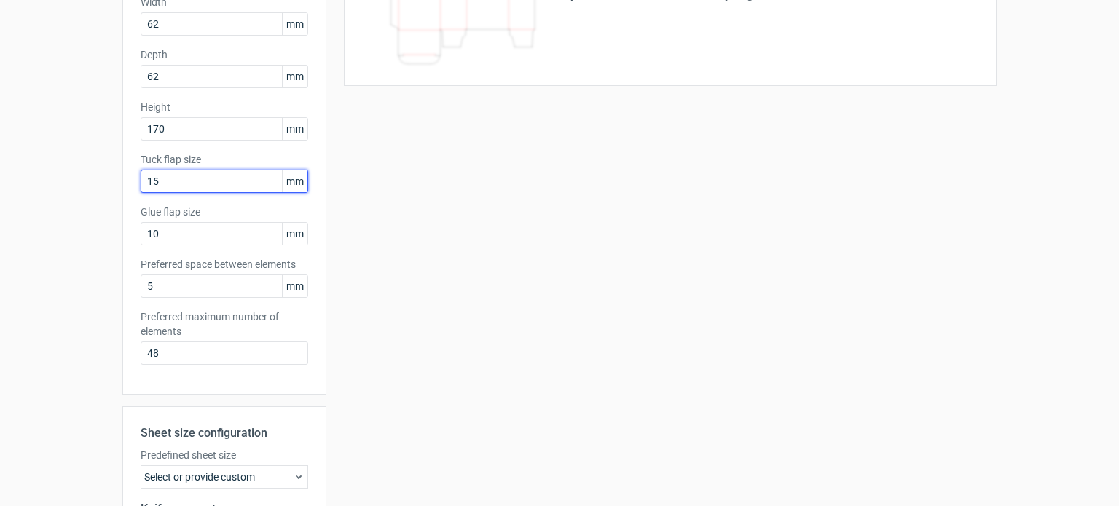
click at [172, 181] on input "15" at bounding box center [225, 181] width 168 height 23
type input "1"
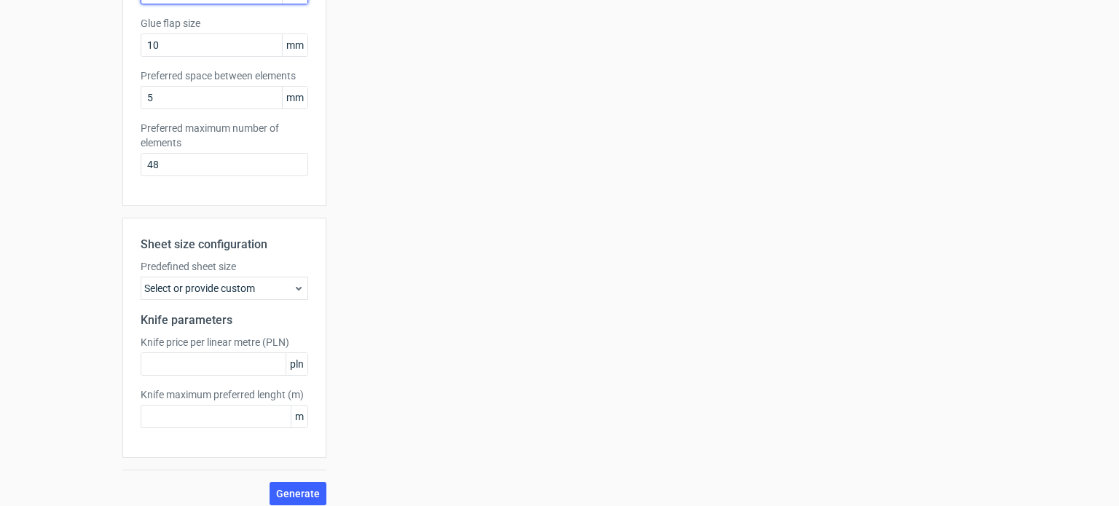
scroll to position [382, 0]
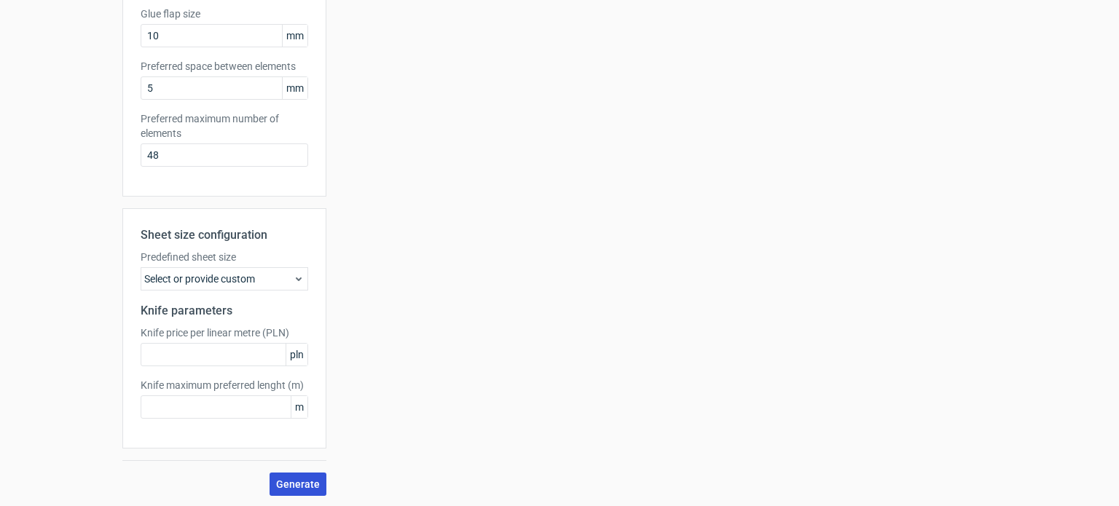
type input "30"
click at [292, 474] on button "Generate" at bounding box center [298, 484] width 57 height 23
click at [272, 272] on div "Select or provide custom" at bounding box center [225, 278] width 168 height 23
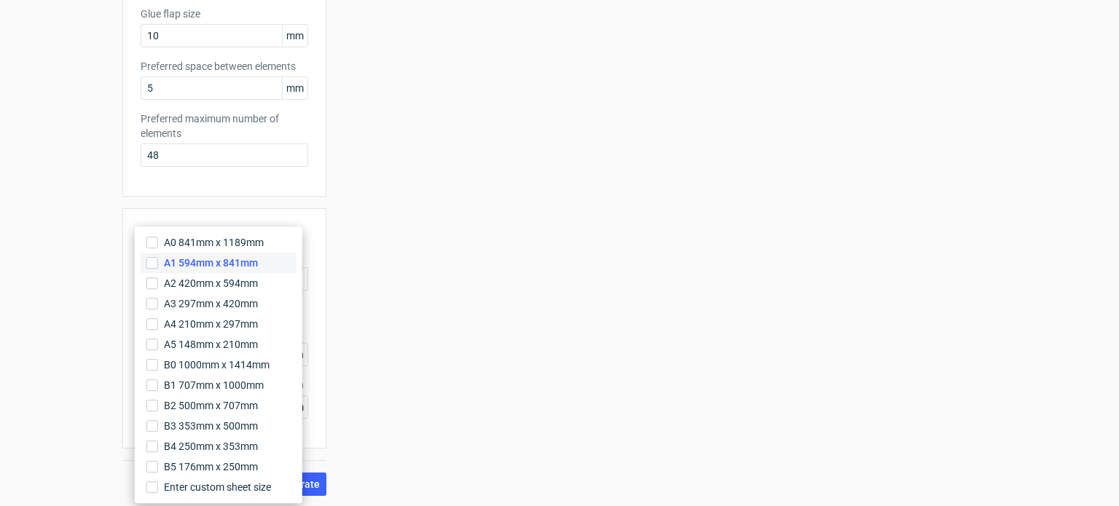
click at [243, 272] on label "A1 594mm x 841mm" at bounding box center [219, 263] width 156 height 20
click at [158, 269] on input "A1 594mm x 841mm" at bounding box center [152, 263] width 12 height 12
click at [209, 317] on span "A4 210mm x 297mm" at bounding box center [211, 324] width 94 height 15
click at [158, 318] on input "A4 210mm x 297mm" at bounding box center [152, 324] width 12 height 12
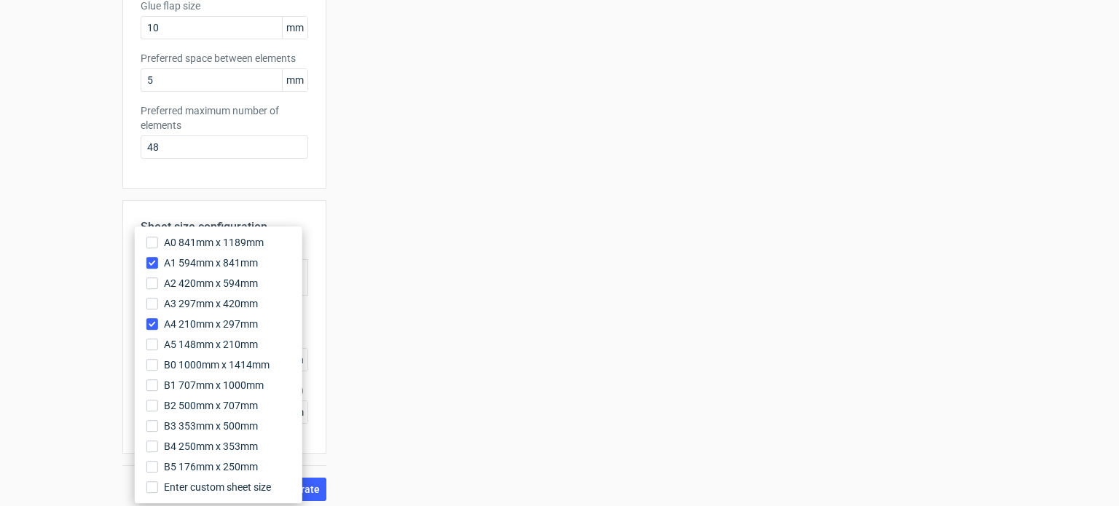
scroll to position [395, 0]
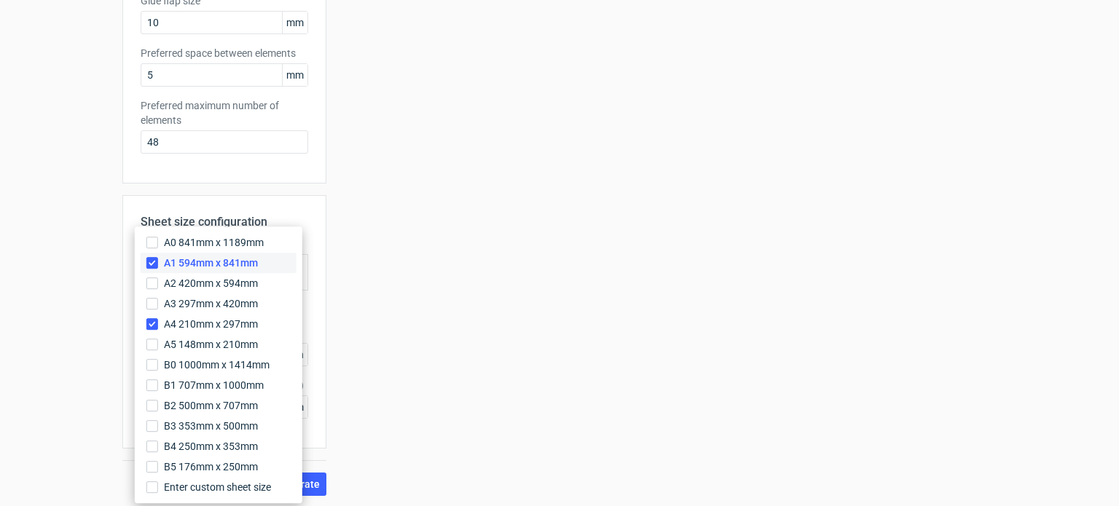
click at [189, 267] on span "A1 594mm x 841mm" at bounding box center [211, 263] width 94 height 15
click at [158, 267] on input "A1 594mm x 841mm" at bounding box center [152, 263] width 12 height 12
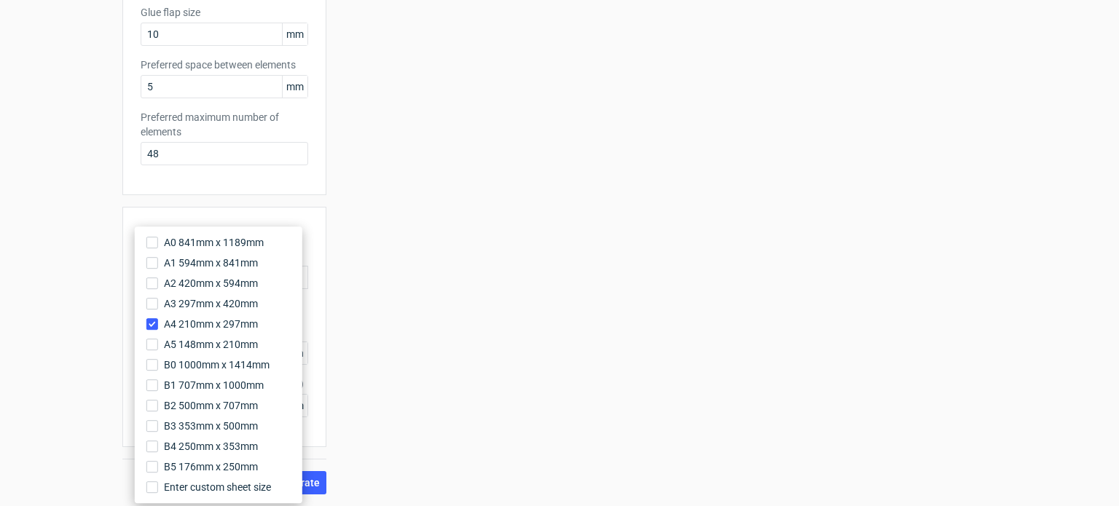
scroll to position [382, 0]
click at [189, 267] on span "A1 594mm x 841mm" at bounding box center [211, 263] width 94 height 15
click at [158, 267] on input "A1 594mm x 841mm" at bounding box center [152, 263] width 12 height 12
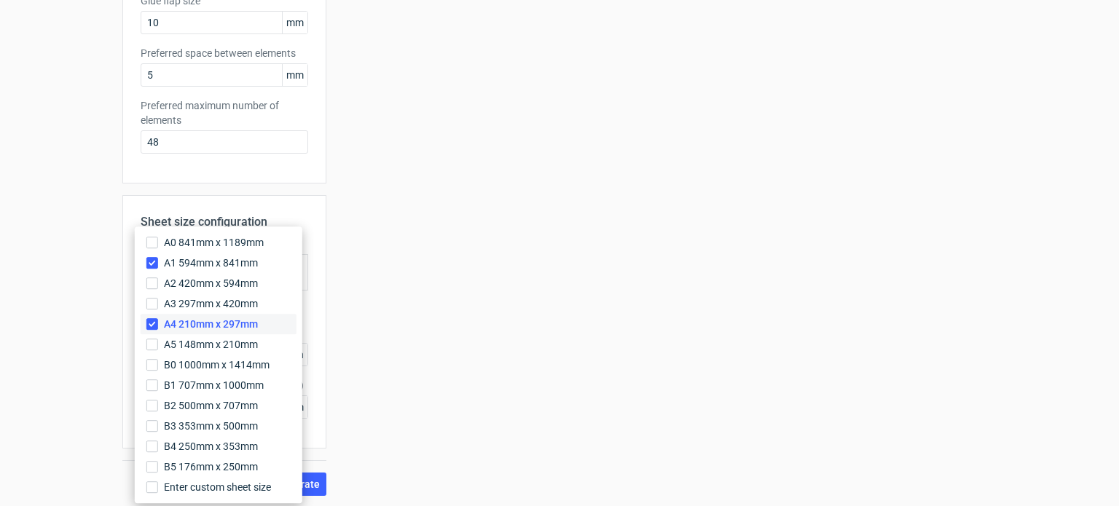
click at [158, 323] on label "A4 210mm x 297mm" at bounding box center [219, 324] width 156 height 20
click at [158, 323] on input "A4 210mm x 297mm" at bounding box center [152, 324] width 12 height 12
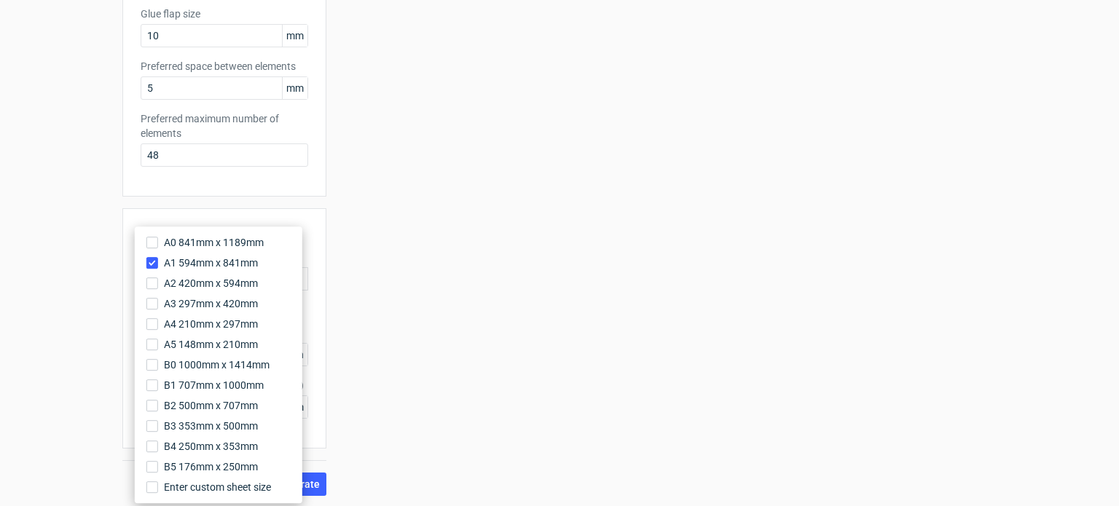
click at [317, 320] on div "Sheet size configuration Predefined sheet size A1_594mm_x_841mm Knife parameter…" at bounding box center [224, 328] width 204 height 240
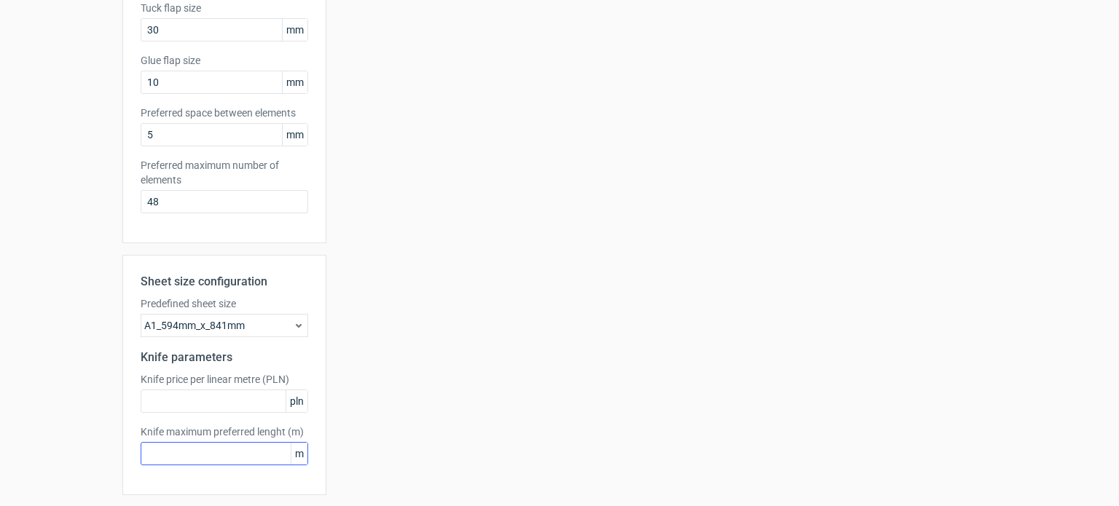
scroll to position [335, 0]
drag, startPoint x: 154, startPoint y: 195, endPoint x: 122, endPoint y: 199, distance: 33.0
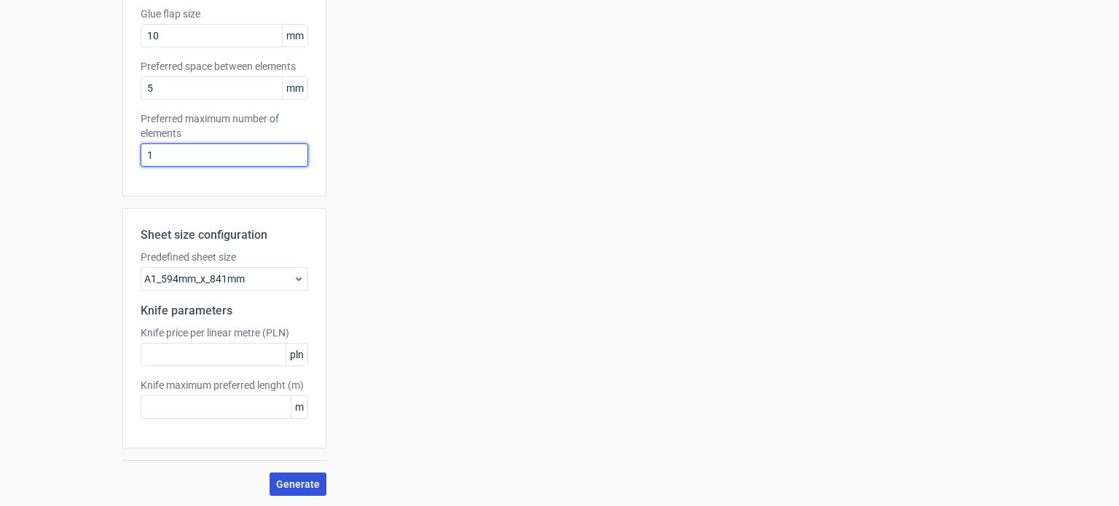
type input "1"
click at [293, 480] on span "Generate" at bounding box center [298, 485] width 44 height 10
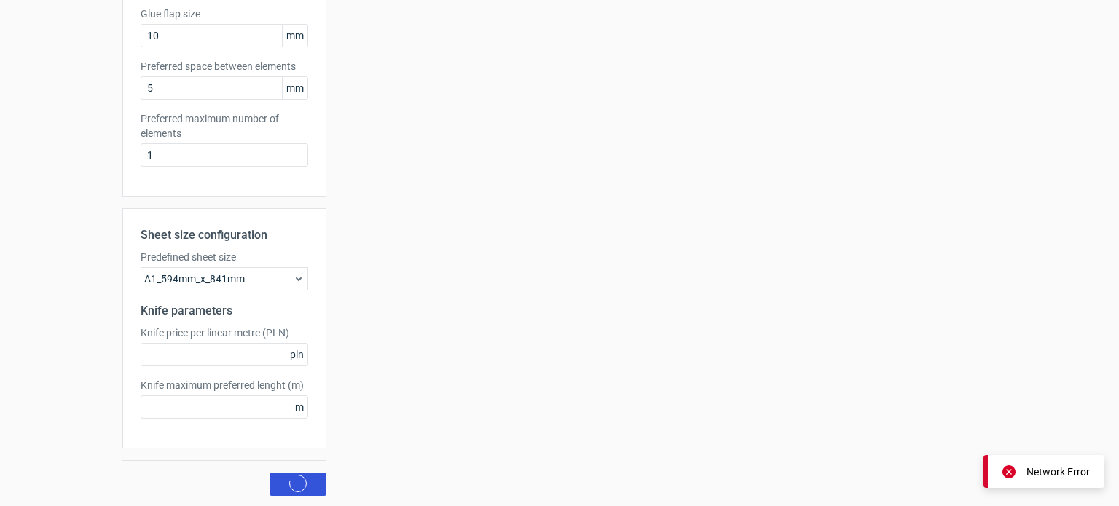
click at [293, 478] on circle at bounding box center [298, 484] width 17 height 17
click at [293, 480] on span "Generate" at bounding box center [298, 485] width 44 height 10
click at [293, 478] on circle at bounding box center [298, 484] width 17 height 17
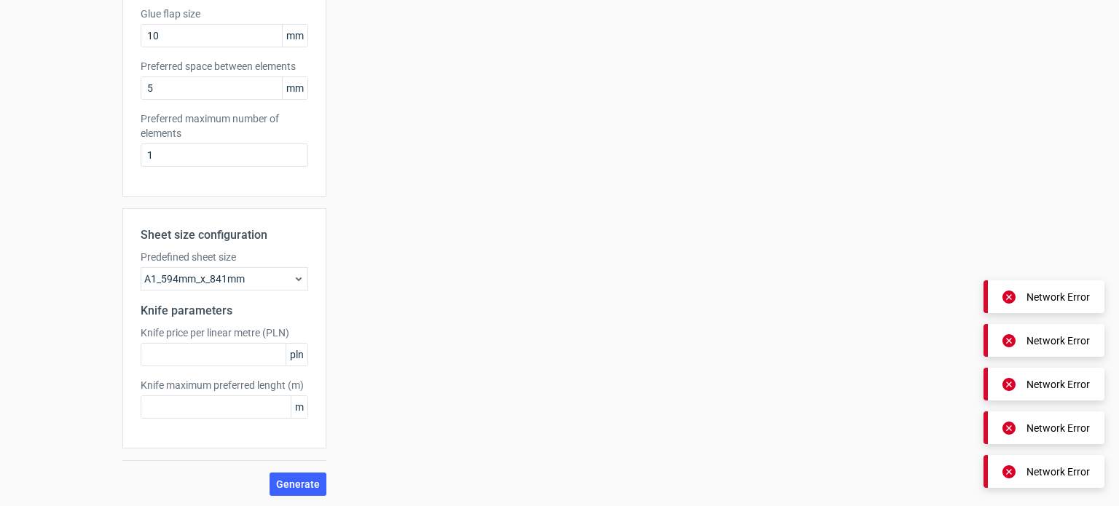
scroll to position [0, 0]
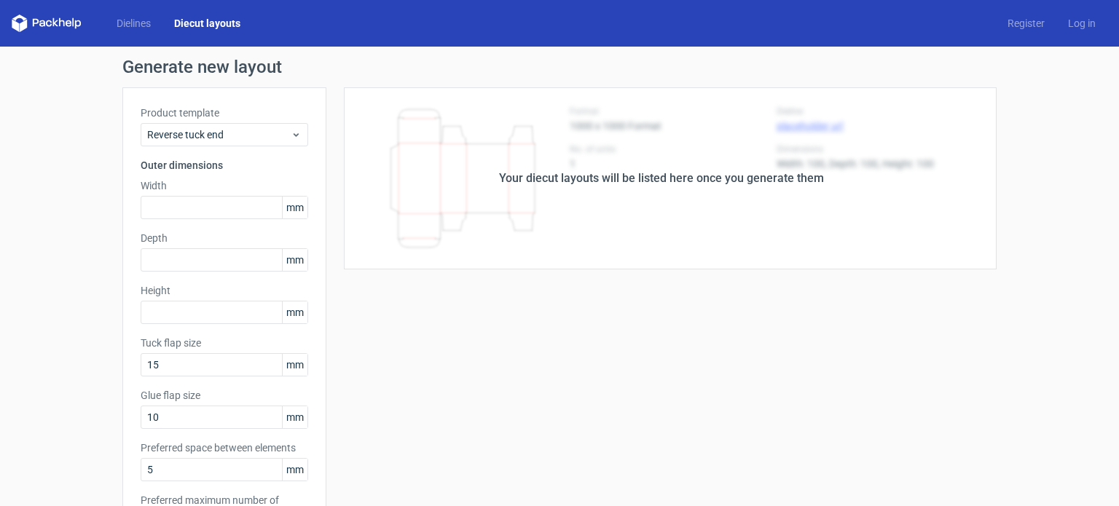
click at [218, 24] on link "Diecut layouts" at bounding box center [208, 23] width 90 height 15
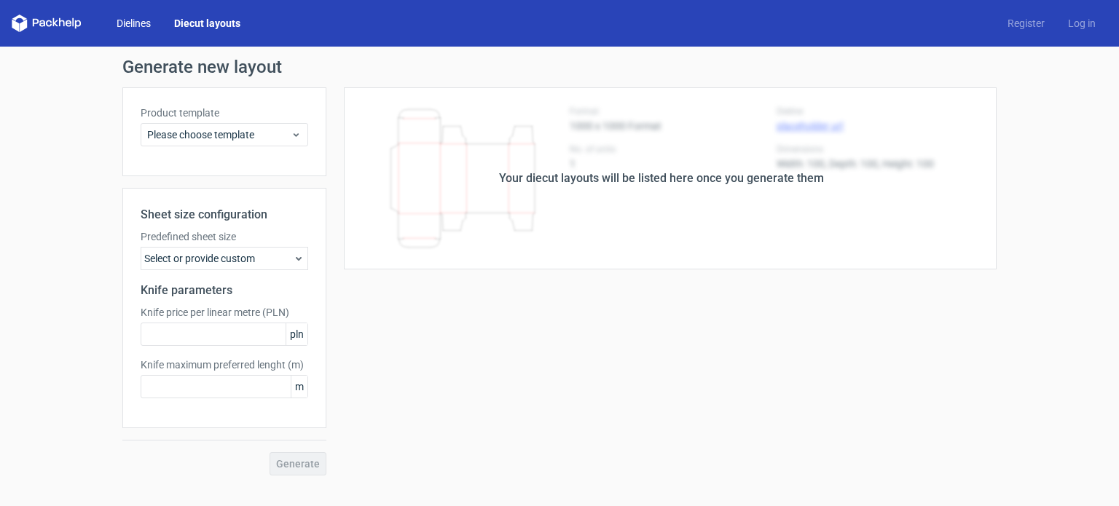
click at [136, 27] on link "Dielines" at bounding box center [134, 23] width 58 height 15
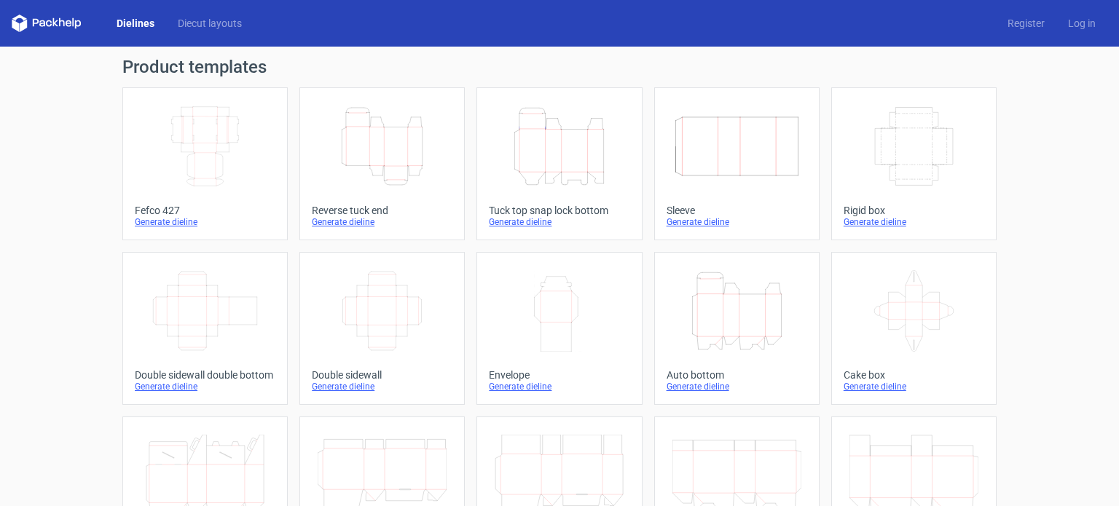
click at [396, 164] on icon "Height Depth Width" at bounding box center [382, 147] width 129 height 82
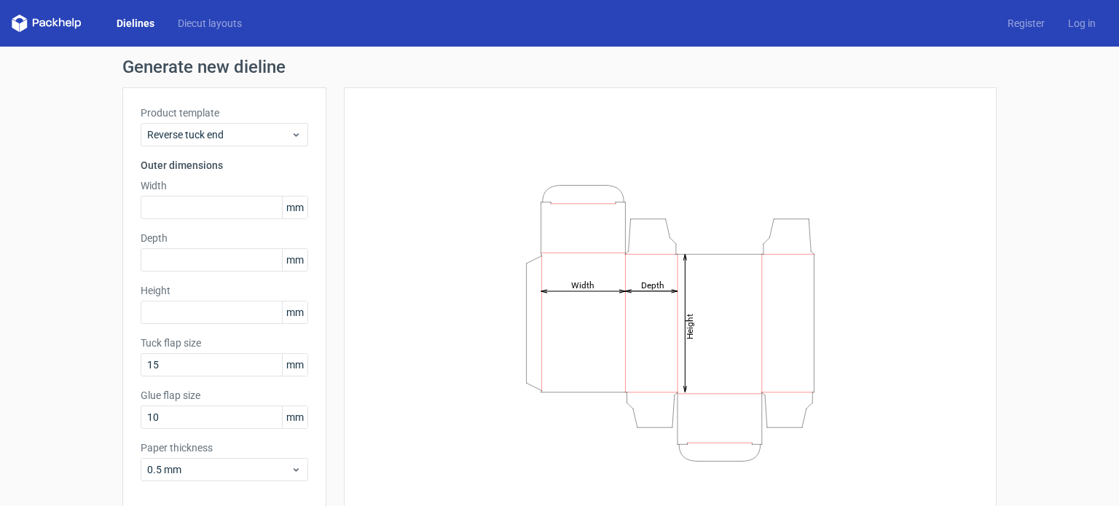
click at [214, 221] on div "Product template Reverse tuck end Outer dimensions Width mm Depth mm Height [PE…" at bounding box center [224, 299] width 204 height 424
click at [203, 211] on input "text" at bounding box center [225, 207] width 168 height 23
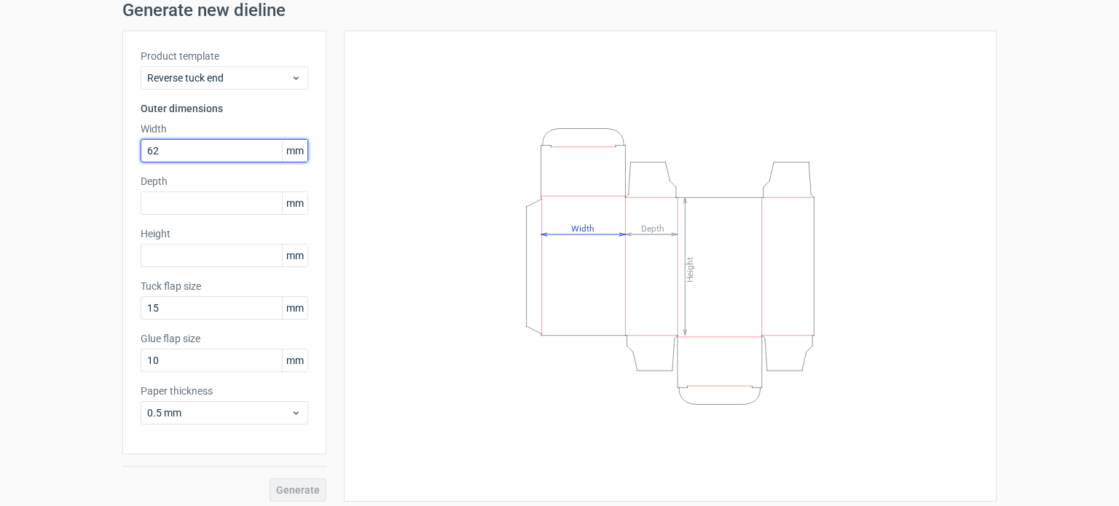
scroll to position [63, 0]
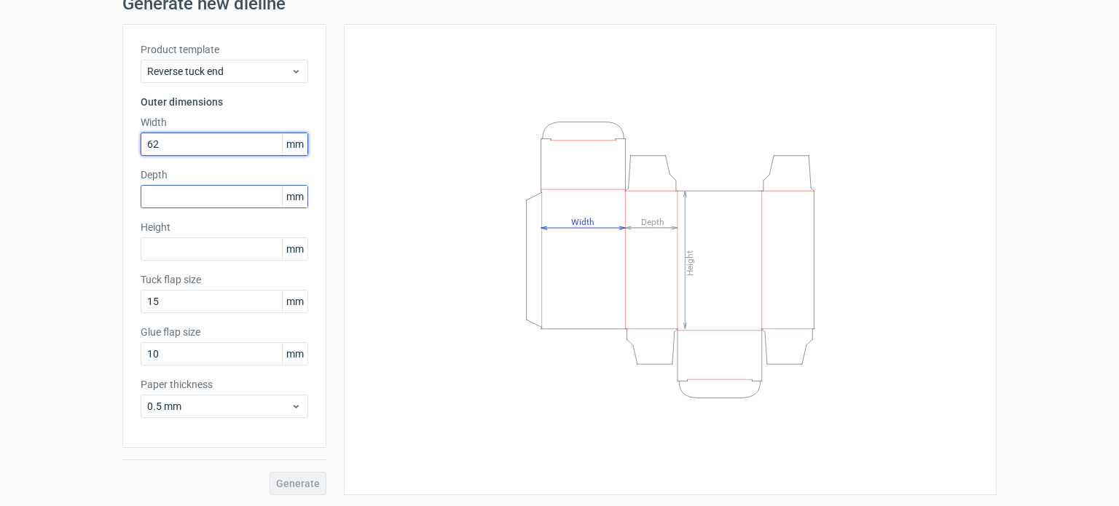
type input "62"
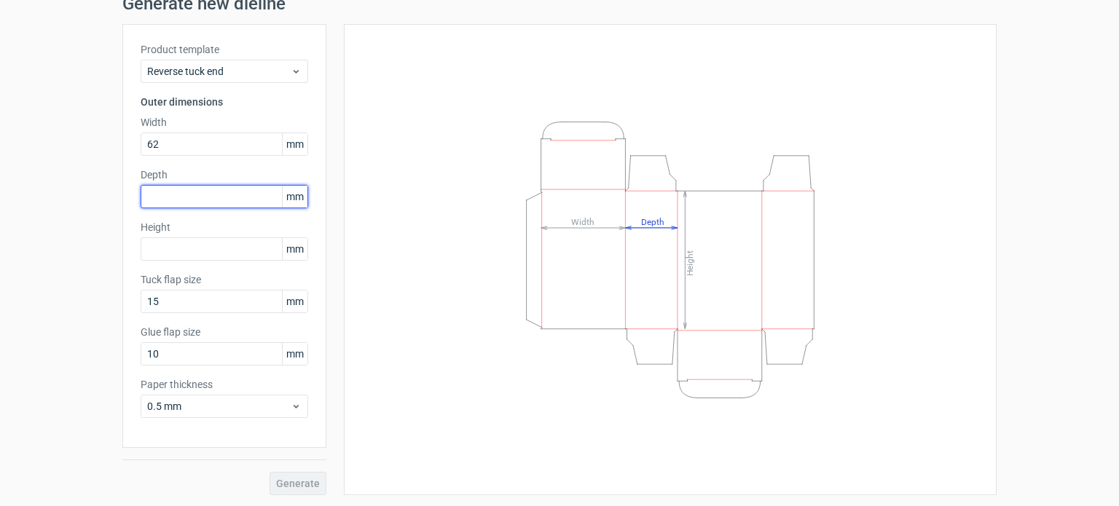
click at [201, 203] on input "text" at bounding box center [225, 196] width 168 height 23
type input "62"
click at [184, 261] on div "Product template Reverse tuck end Outer dimensions Width 62 mm Depth 62 mm Heig…" at bounding box center [224, 236] width 204 height 424
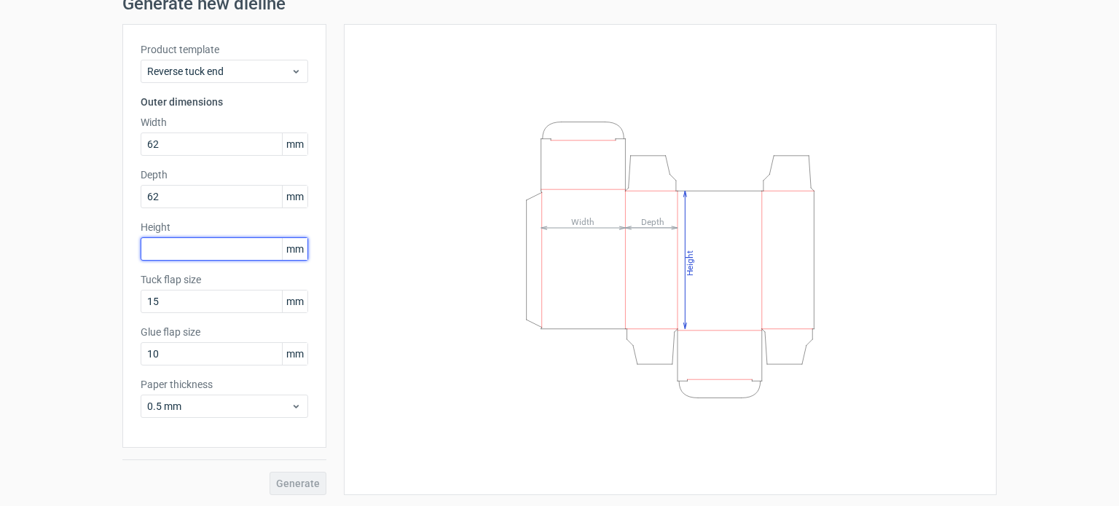
click at [200, 250] on input "text" at bounding box center [225, 249] width 168 height 23
type input "170"
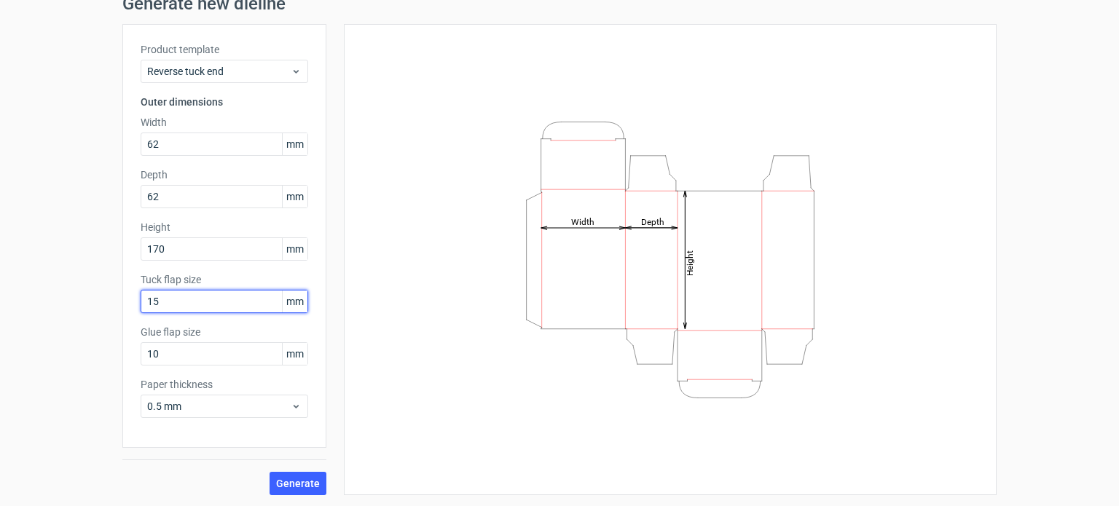
click at [165, 300] on input "15" at bounding box center [225, 301] width 168 height 23
type input "1"
type input "30"
click at [286, 479] on span "Generate" at bounding box center [298, 484] width 44 height 10
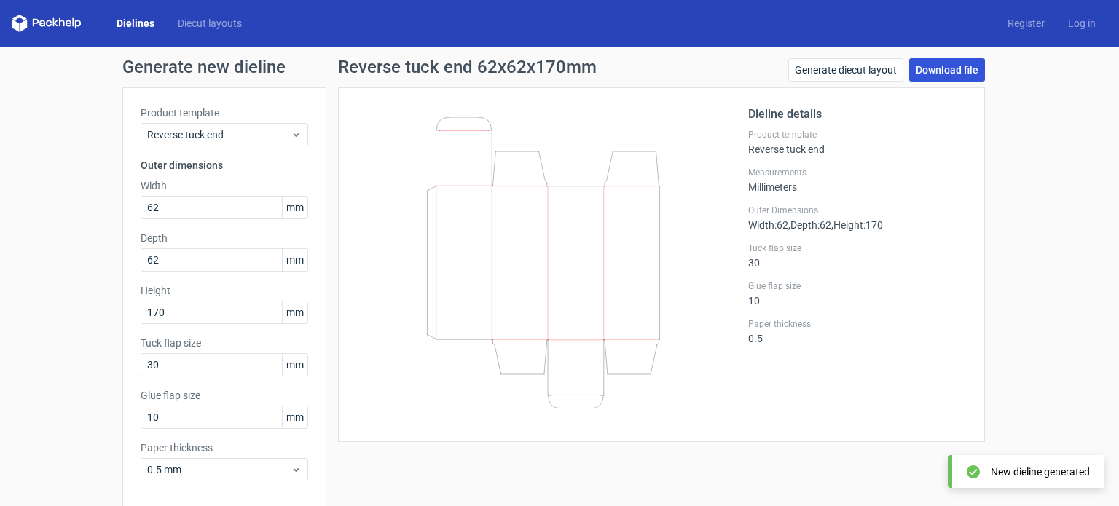
click at [935, 70] on link "Download file" at bounding box center [947, 69] width 76 height 23
